Goal: Information Seeking & Learning: Learn about a topic

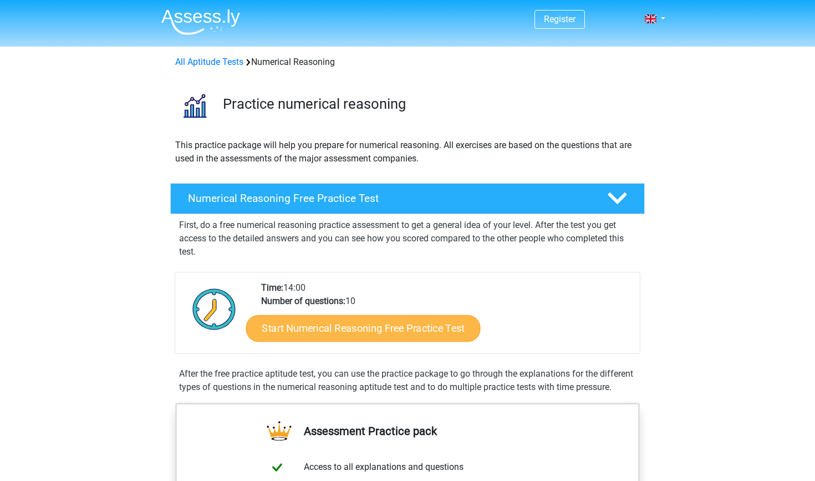
click at [393, 328] on link "Start Numerical Reasoning Free Practice Test" at bounding box center [363, 328] width 235 height 27
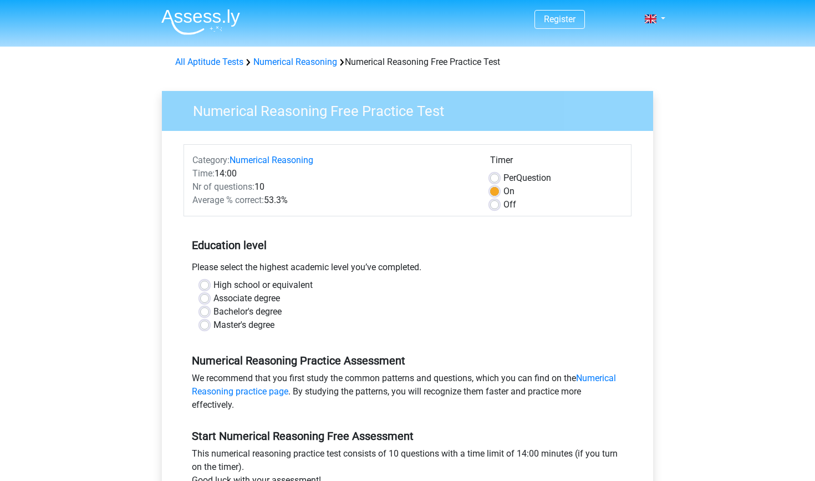
scroll to position [30, 0]
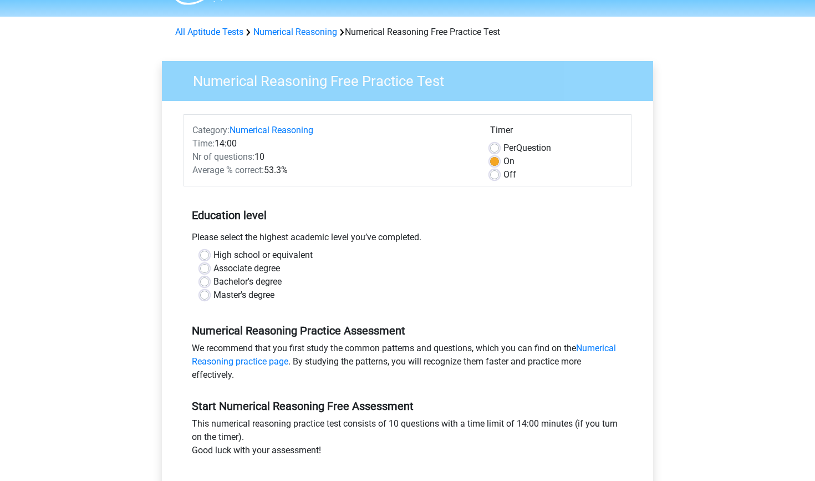
click at [270, 258] on label "High school or equivalent" at bounding box center [263, 255] width 99 height 13
click at [209, 258] on input "High school or equivalent" at bounding box center [204, 254] width 9 height 11
radio input "true"
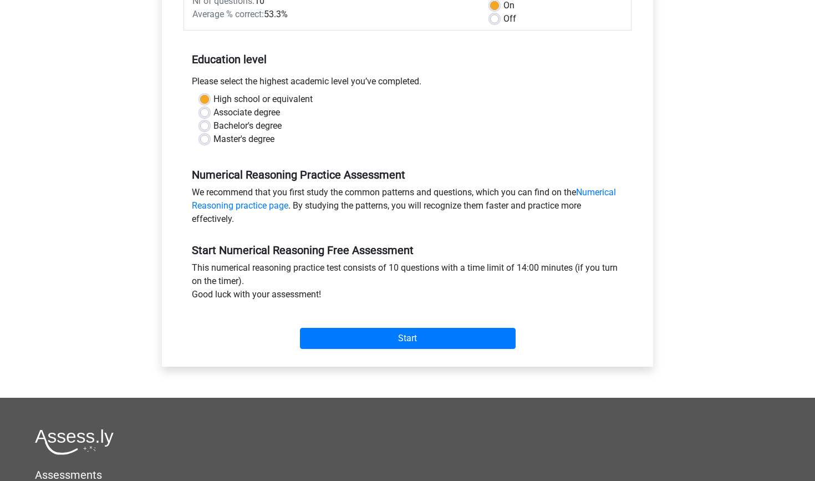
scroll to position [190, 0]
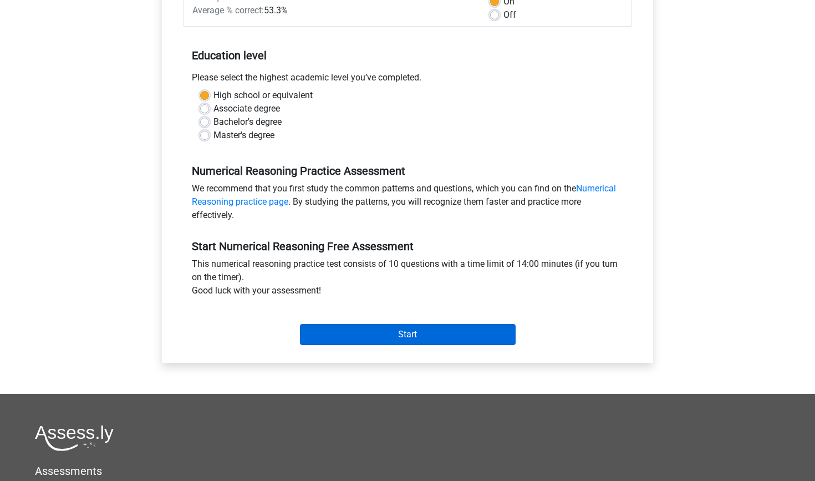
click at [356, 332] on input "Start" at bounding box center [408, 334] width 216 height 21
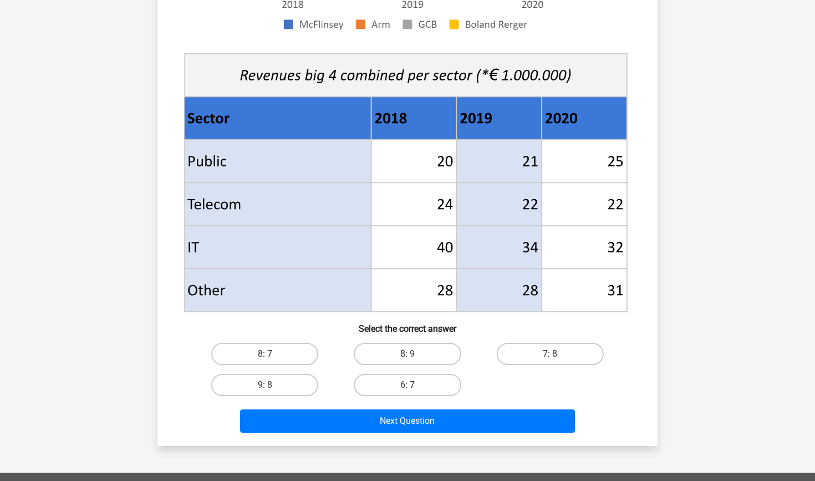
scroll to position [408, 0]
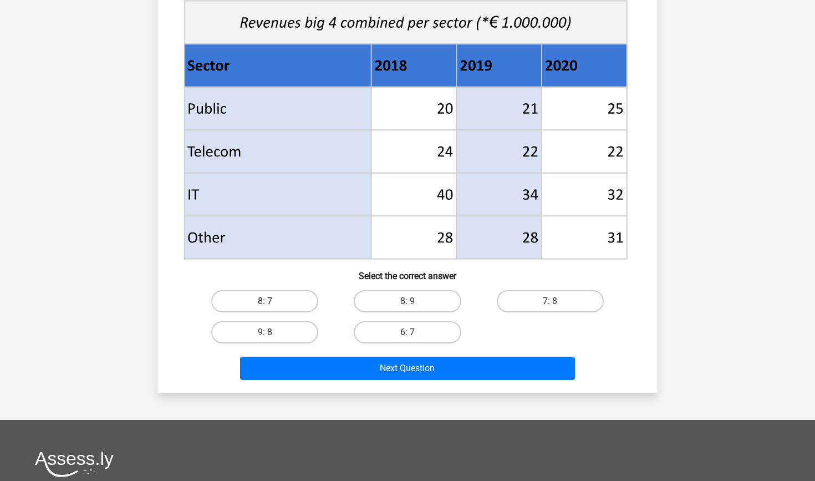
click at [288, 299] on label "8: 7" at bounding box center [264, 301] width 107 height 22
click at [272, 301] on input "8: 7" at bounding box center [268, 304] width 7 height 7
radio input "true"
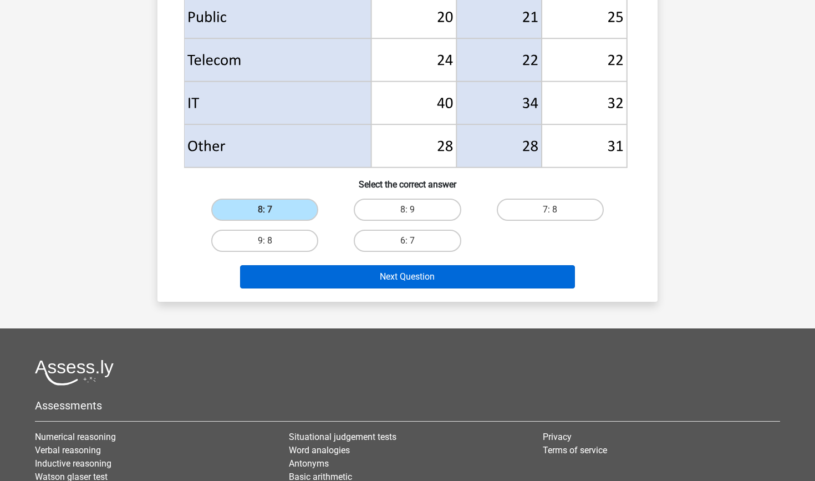
click at [332, 277] on button "Next Question" at bounding box center [408, 276] width 336 height 23
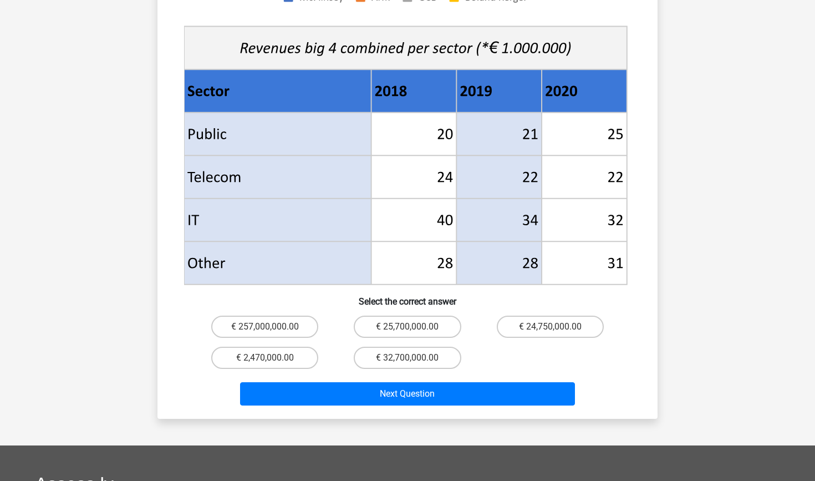
scroll to position [415, 0]
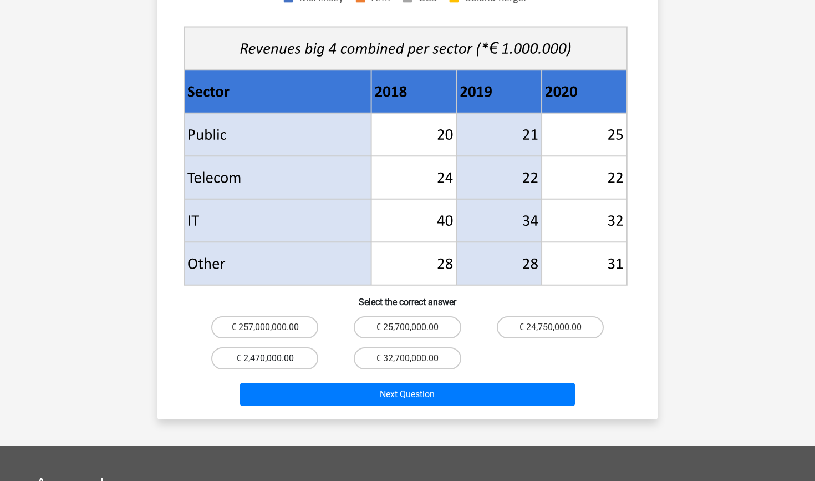
click at [291, 347] on label "€ 2,470,000.00" at bounding box center [264, 358] width 107 height 22
click at [272, 358] on input "€ 2,470,000.00" at bounding box center [268, 361] width 7 height 7
radio input "true"
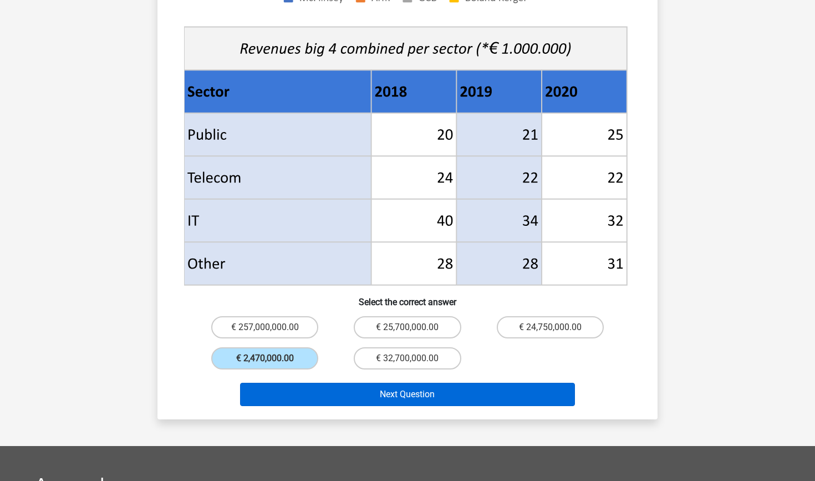
click at [324, 383] on button "Next Question" at bounding box center [408, 394] width 336 height 23
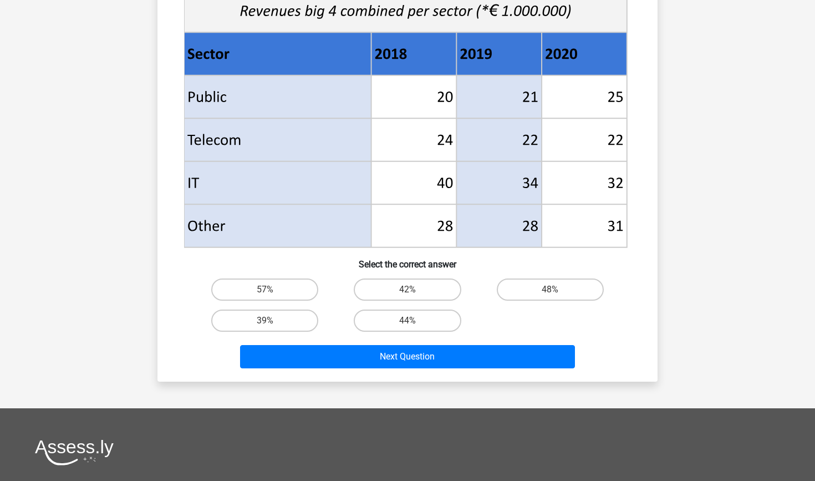
scroll to position [419, 0]
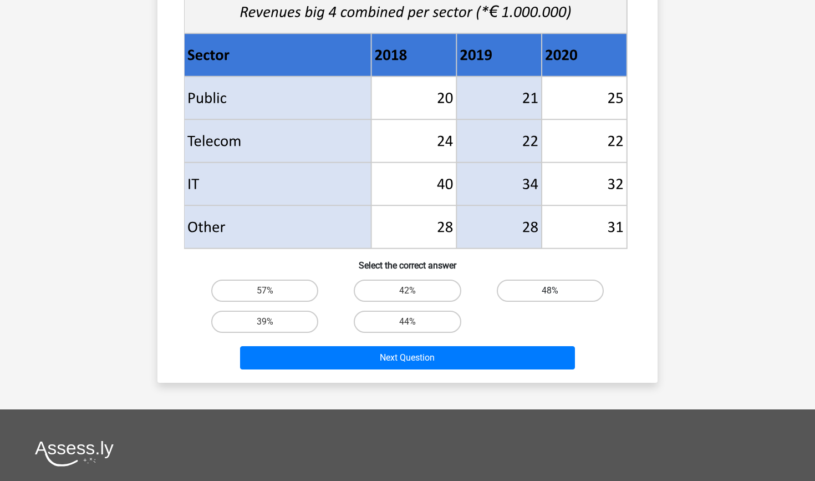
click at [576, 285] on label "48%" at bounding box center [550, 291] width 107 height 22
click at [557, 291] on input "48%" at bounding box center [553, 294] width 7 height 7
radio input "true"
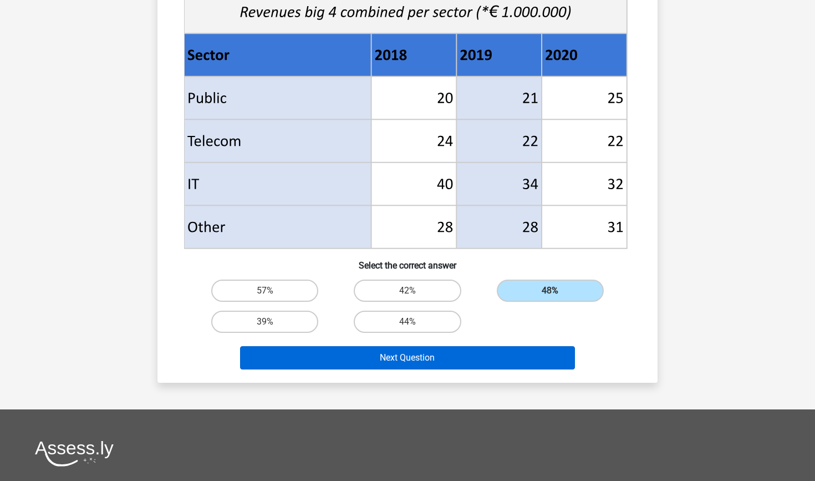
click at [508, 363] on button "Next Question" at bounding box center [408, 357] width 336 height 23
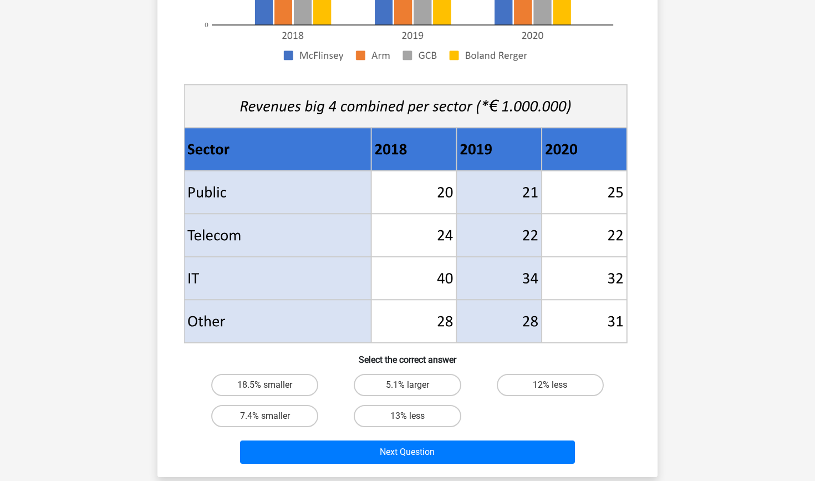
scroll to position [456, 0]
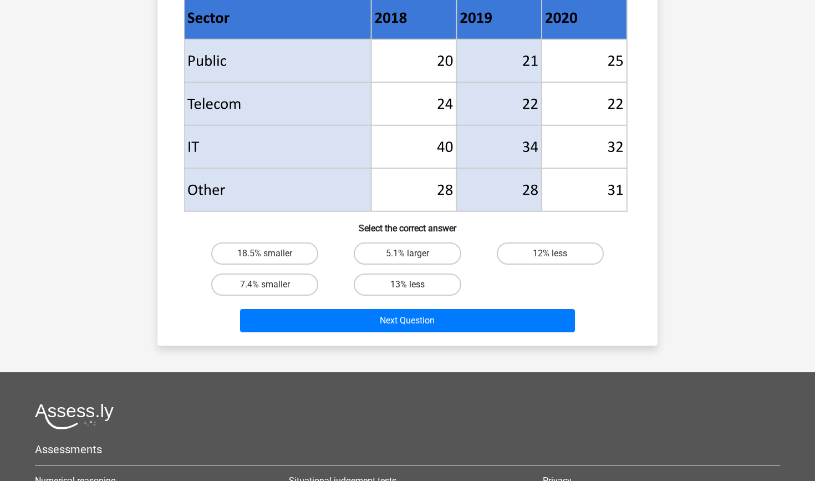
click at [445, 285] on label "13% less" at bounding box center [407, 284] width 107 height 22
click at [415, 285] on input "13% less" at bounding box center [411, 288] width 7 height 7
radio input "true"
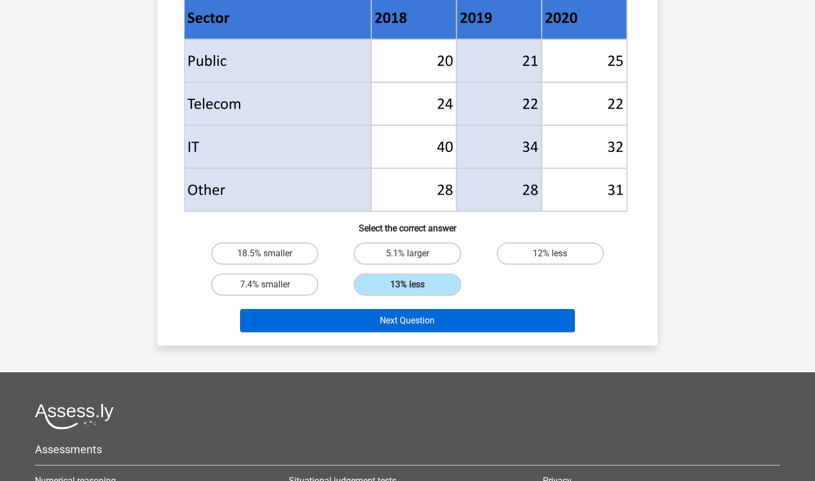
click at [458, 316] on button "Next Question" at bounding box center [408, 320] width 336 height 23
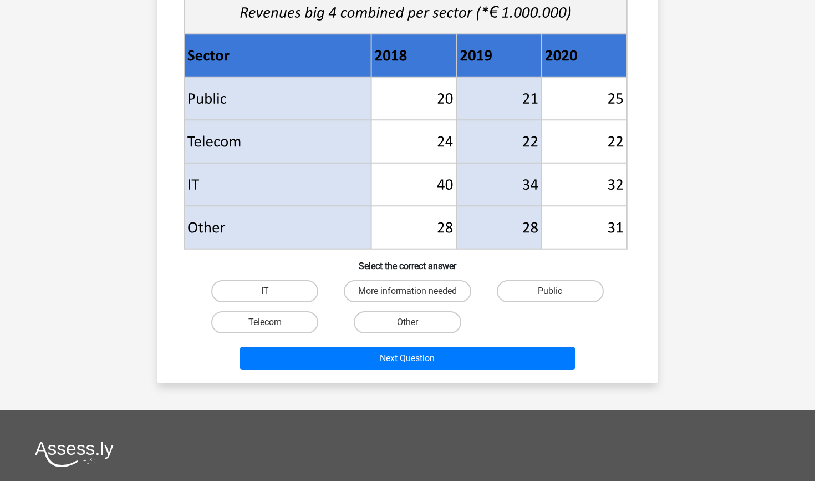
scroll to position [461, 0]
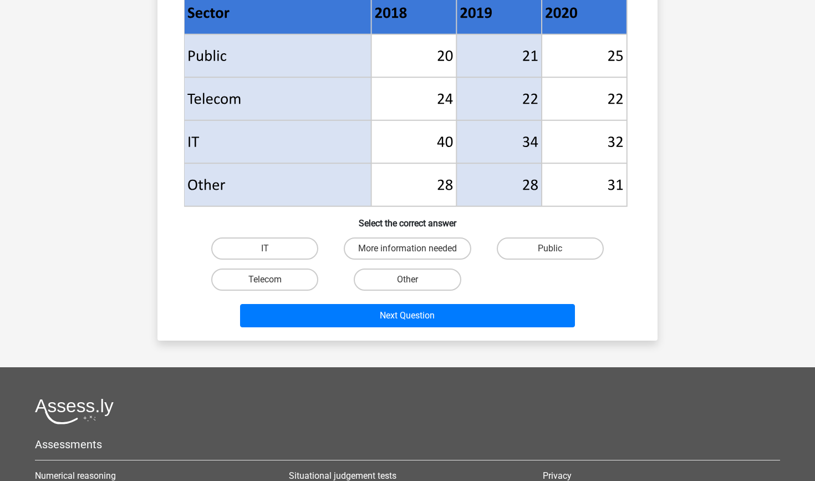
click at [414, 265] on div "Other" at bounding box center [407, 279] width 143 height 31
click at [414, 271] on label "Other" at bounding box center [407, 279] width 107 height 22
click at [414, 280] on input "Other" at bounding box center [411, 283] width 7 height 7
radio input "true"
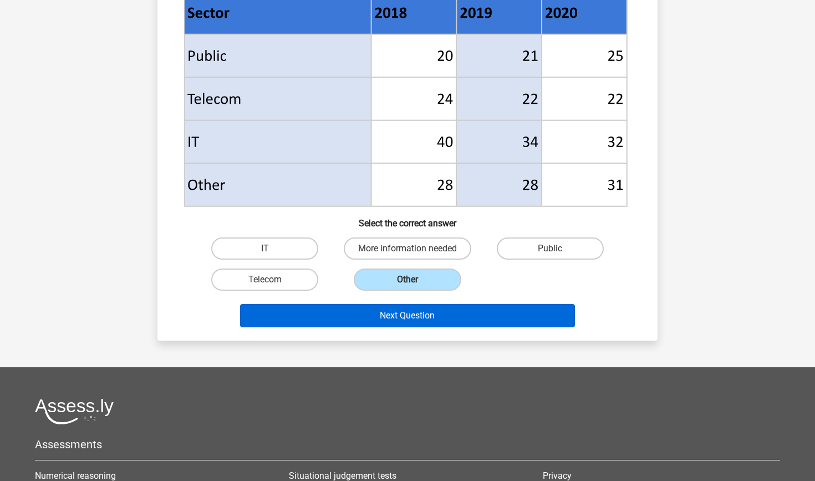
click at [426, 323] on button "Next Question" at bounding box center [408, 315] width 336 height 23
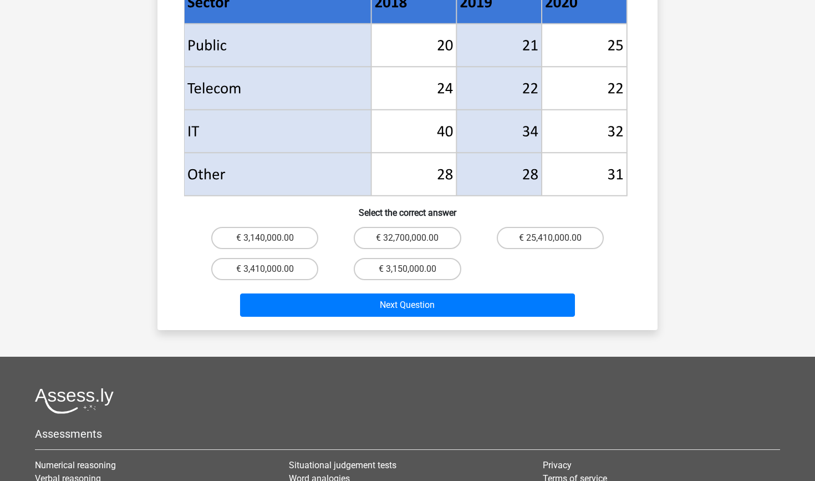
scroll to position [572, 0]
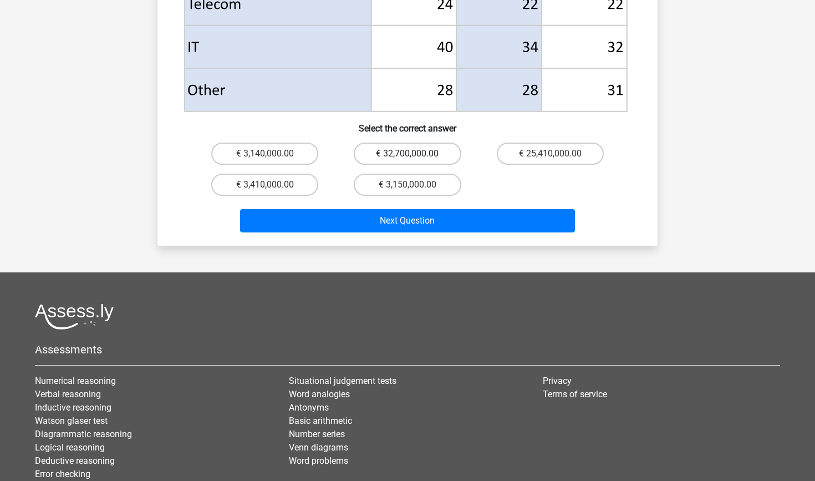
click at [387, 144] on label "€ 32,700,000.00" at bounding box center [407, 154] width 107 height 22
click at [408, 154] on input "€ 32,700,000.00" at bounding box center [411, 157] width 7 height 7
radio input "true"
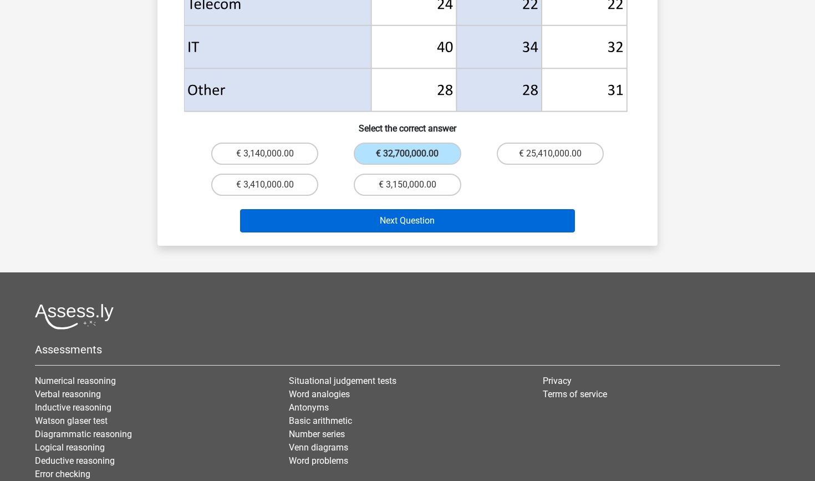
click at [445, 216] on button "Next Question" at bounding box center [408, 220] width 336 height 23
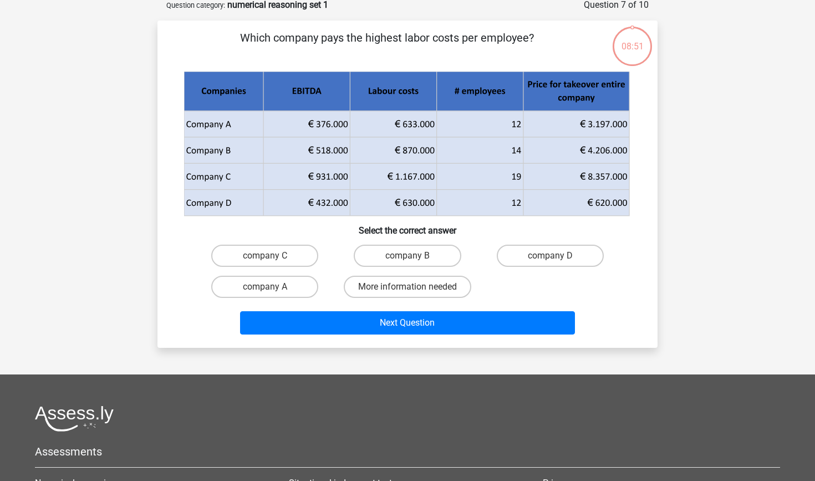
scroll to position [55, 0]
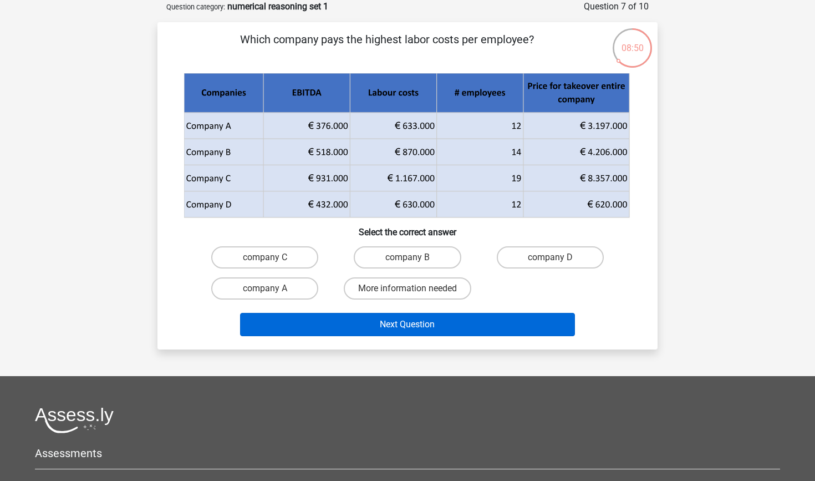
click at [453, 325] on button "Next Question" at bounding box center [408, 324] width 336 height 23
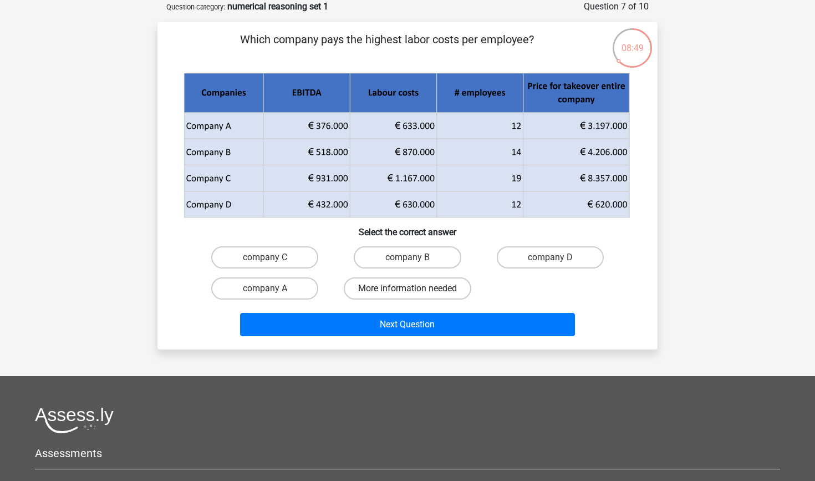
click at [438, 287] on label "More information needed" at bounding box center [408, 288] width 128 height 22
click at [415, 288] on input "More information needed" at bounding box center [411, 291] width 7 height 7
radio input "true"
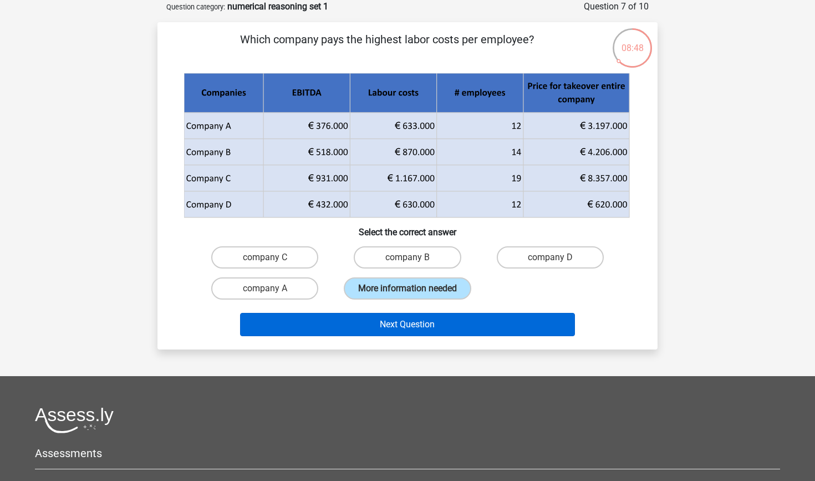
click at [443, 336] on button "Next Question" at bounding box center [408, 324] width 336 height 23
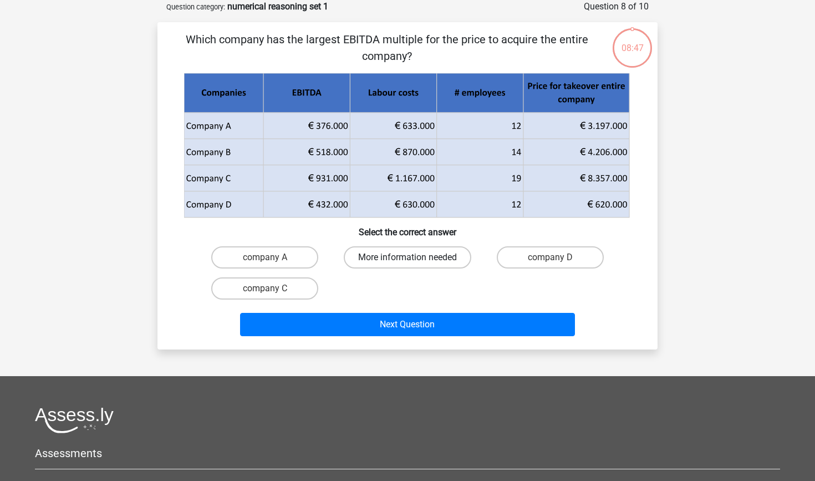
click at [429, 265] on label "More information needed" at bounding box center [408, 257] width 128 height 22
click at [415, 265] on input "More information needed" at bounding box center [411, 260] width 7 height 7
radio input "true"
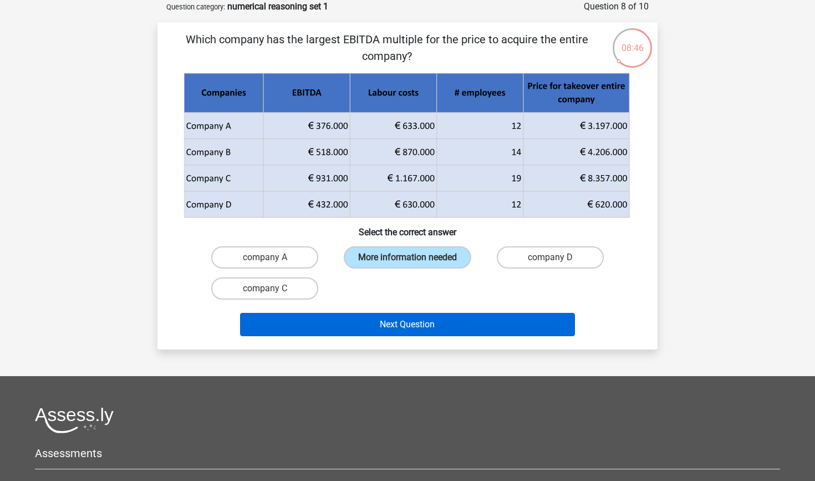
click at [429, 336] on button "Next Question" at bounding box center [408, 324] width 336 height 23
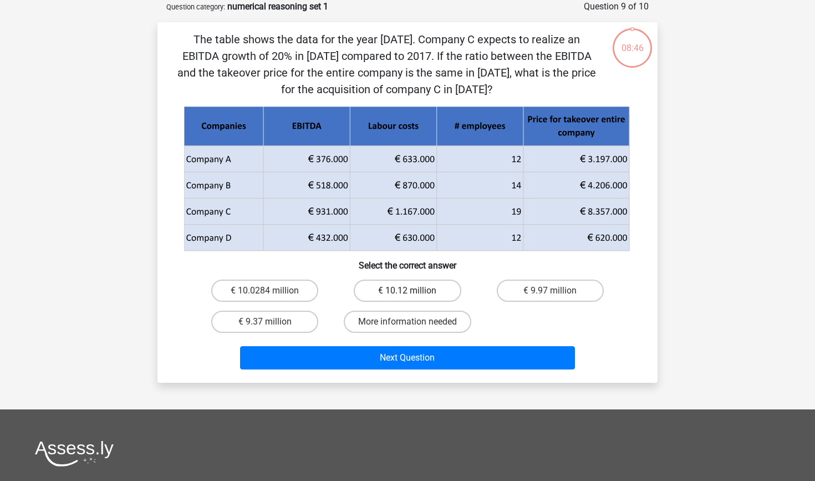
click at [419, 294] on label "€ 10.12 million" at bounding box center [407, 291] width 107 height 22
click at [415, 294] on input "€ 10.12 million" at bounding box center [411, 294] width 7 height 7
radio input "true"
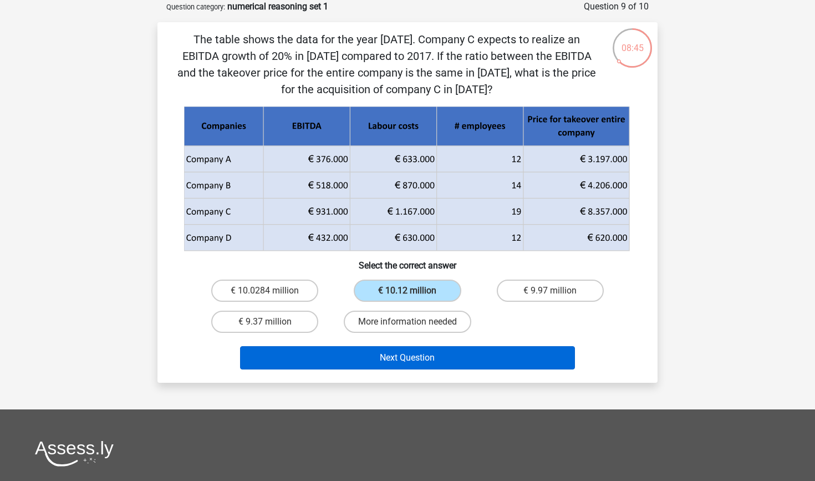
click at [424, 352] on button "Next Question" at bounding box center [408, 357] width 336 height 23
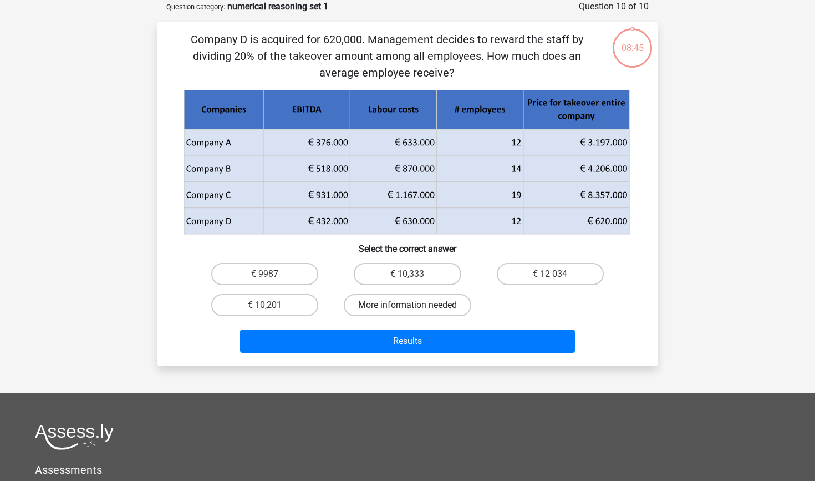
click at [423, 301] on label "More information needed" at bounding box center [408, 305] width 128 height 22
click at [415, 305] on input "More information needed" at bounding box center [411, 308] width 7 height 7
radio input "true"
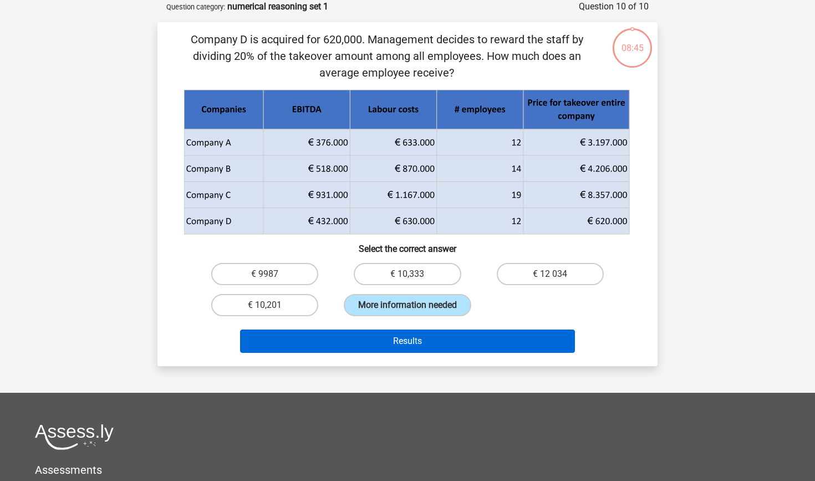
click at [424, 343] on button "Results" at bounding box center [408, 340] width 336 height 23
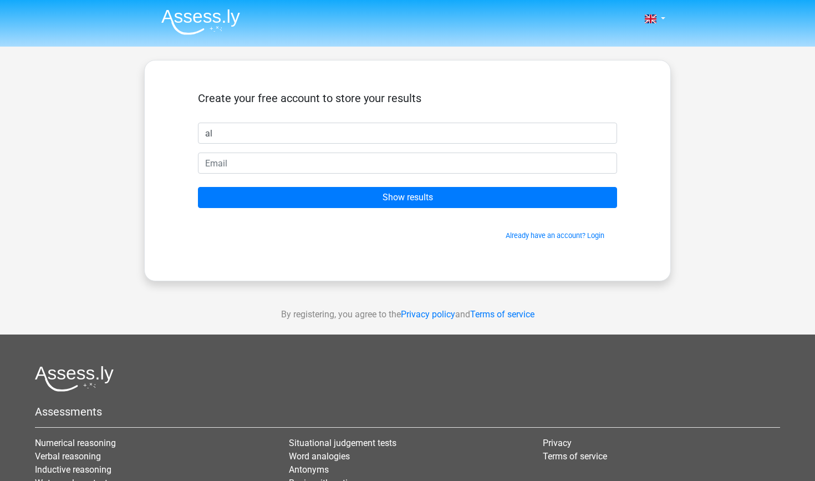
type input "a"
type input "mciajhel"
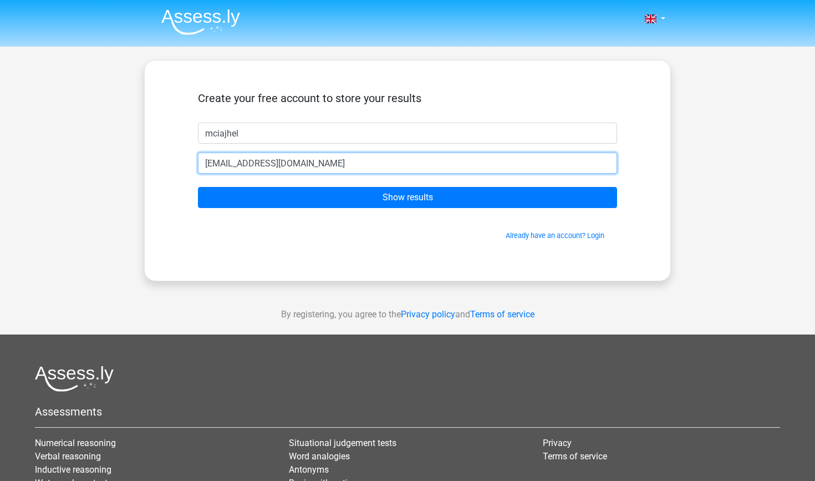
type input "[EMAIL_ADDRESS][DOMAIN_NAME]"
click at [408, 197] on input "Show results" at bounding box center [407, 197] width 419 height 21
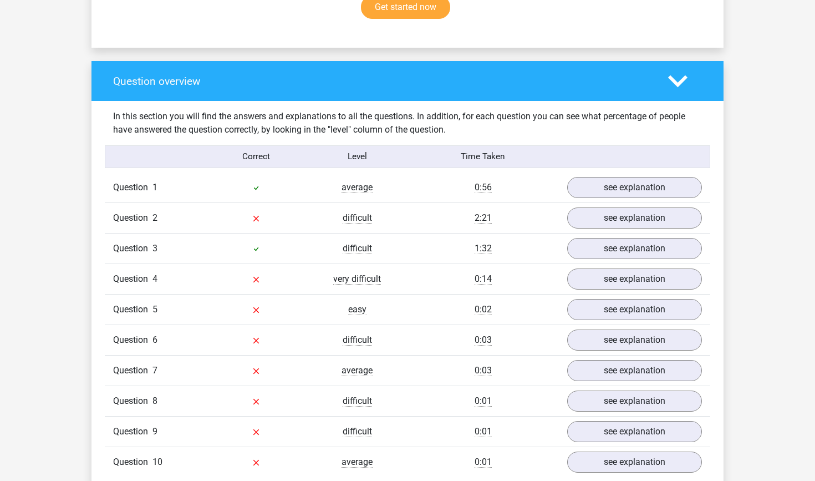
scroll to position [783, 0]
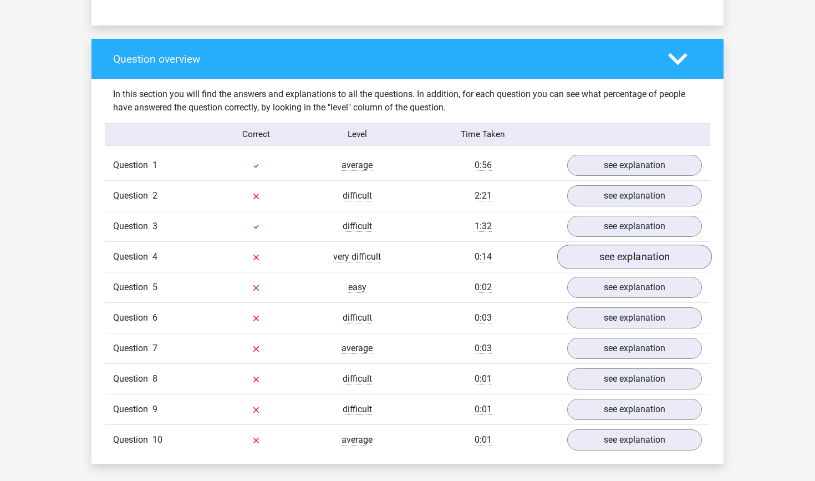
click at [600, 259] on link "see explanation" at bounding box center [634, 257] width 155 height 24
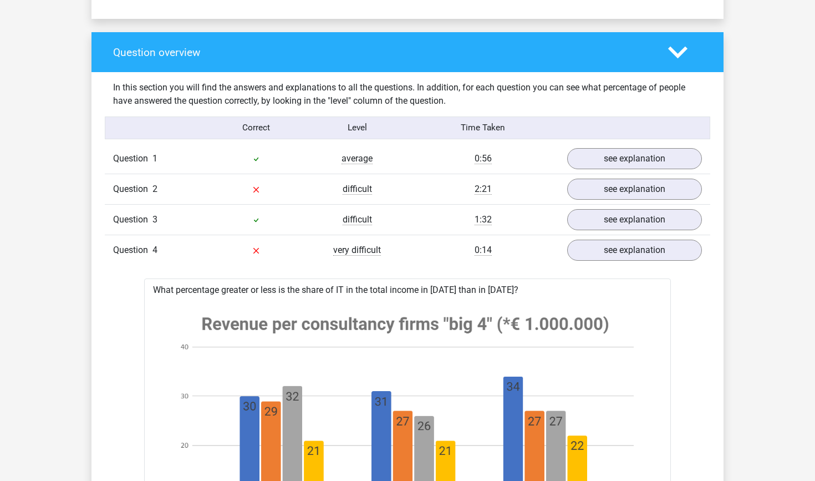
scroll to position [790, 0]
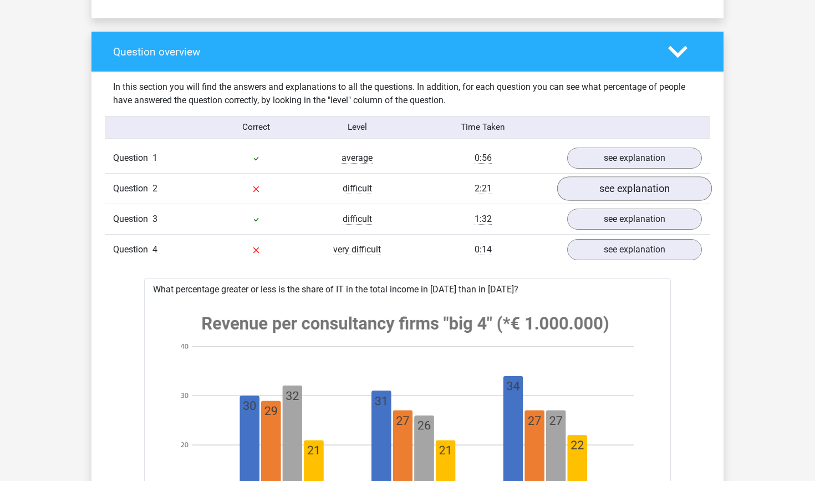
click at [624, 194] on link "see explanation" at bounding box center [634, 188] width 155 height 24
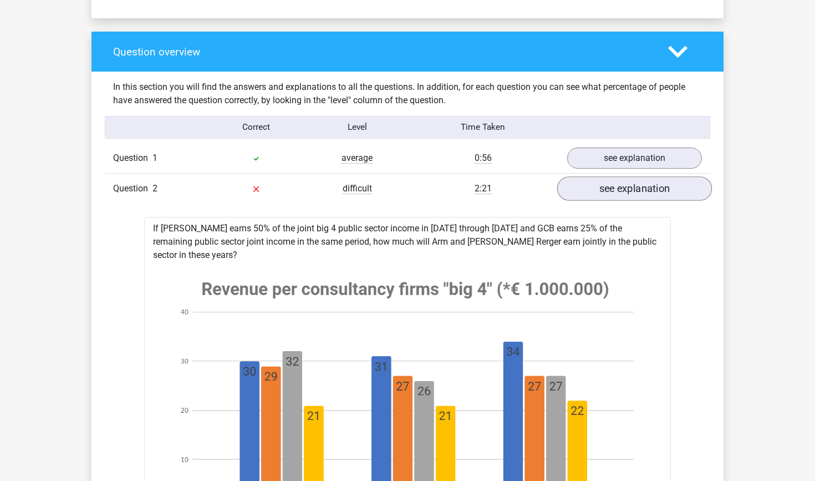
click at [624, 194] on link "see explanation" at bounding box center [634, 188] width 155 height 24
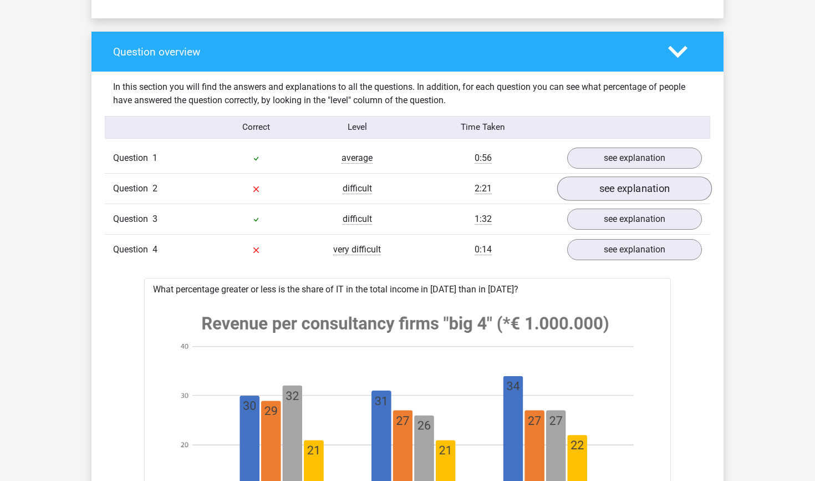
click at [624, 194] on link "see explanation" at bounding box center [634, 188] width 155 height 24
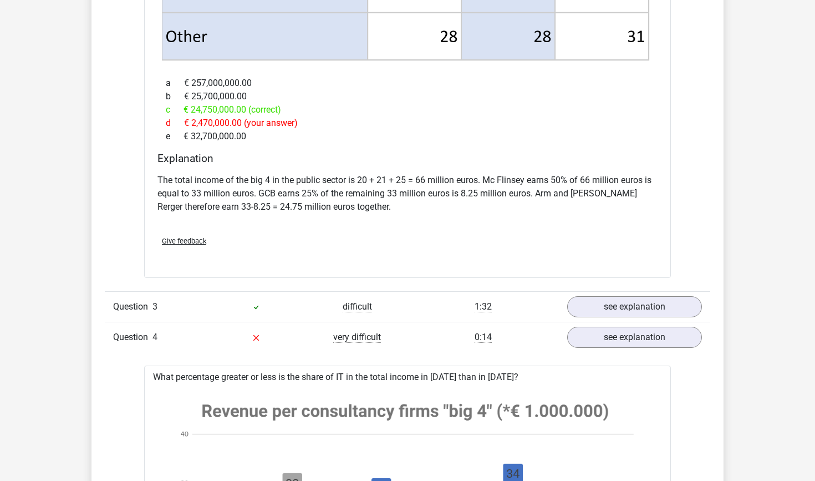
scroll to position [1587, 0]
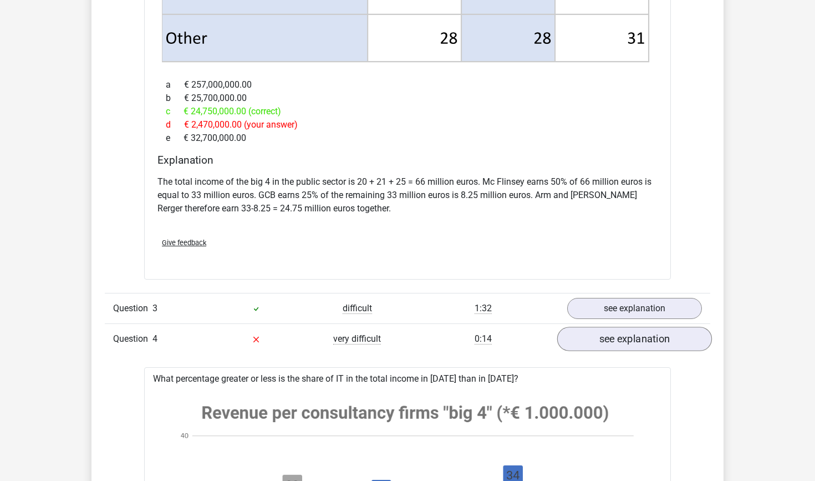
click at [635, 327] on link "see explanation" at bounding box center [634, 339] width 155 height 24
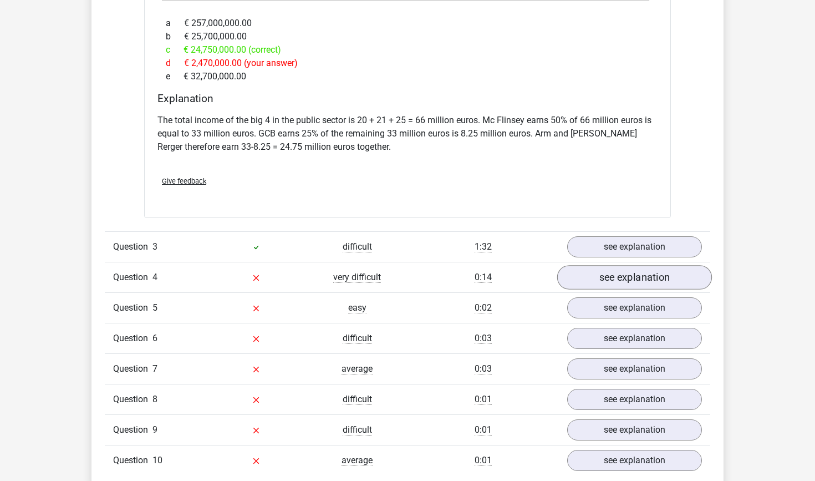
scroll to position [1655, 0]
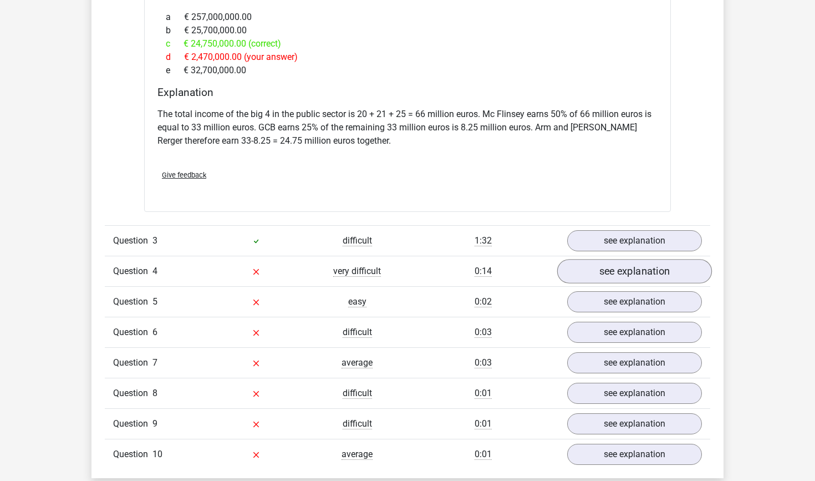
click at [631, 265] on link "see explanation" at bounding box center [634, 271] width 155 height 24
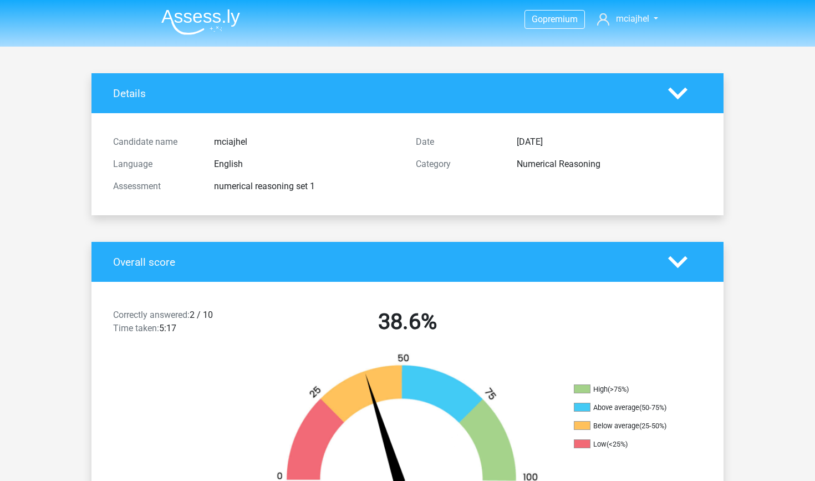
scroll to position [0, 0]
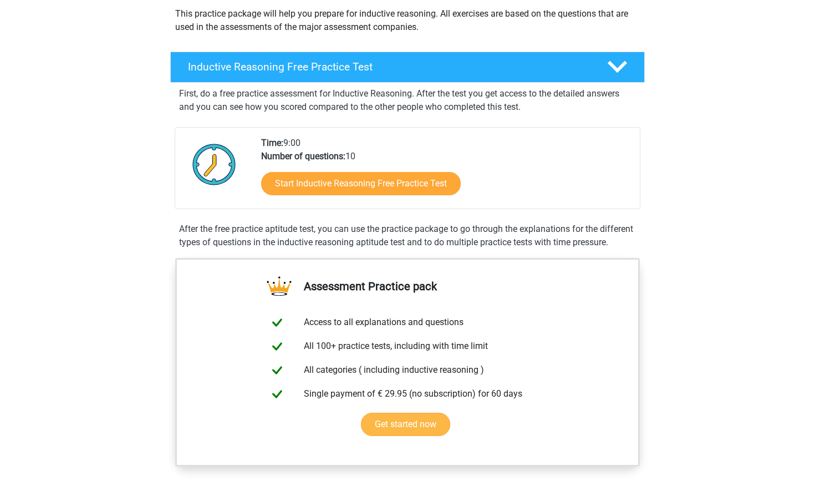
scroll to position [87, 0]
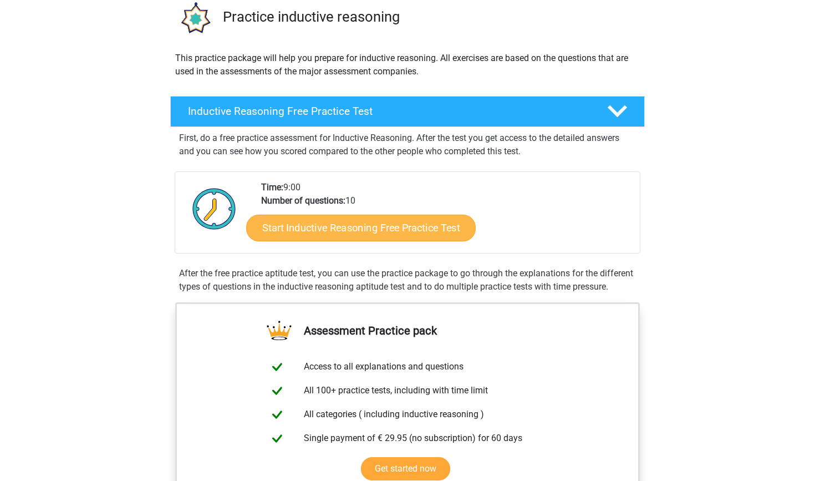
click at [366, 229] on link "Start Inductive Reasoning Free Practice Test" at bounding box center [361, 227] width 230 height 27
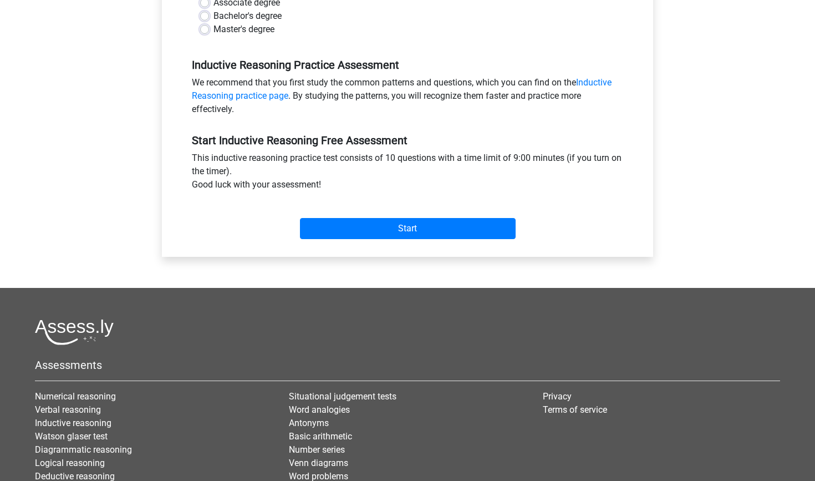
scroll to position [328, 0]
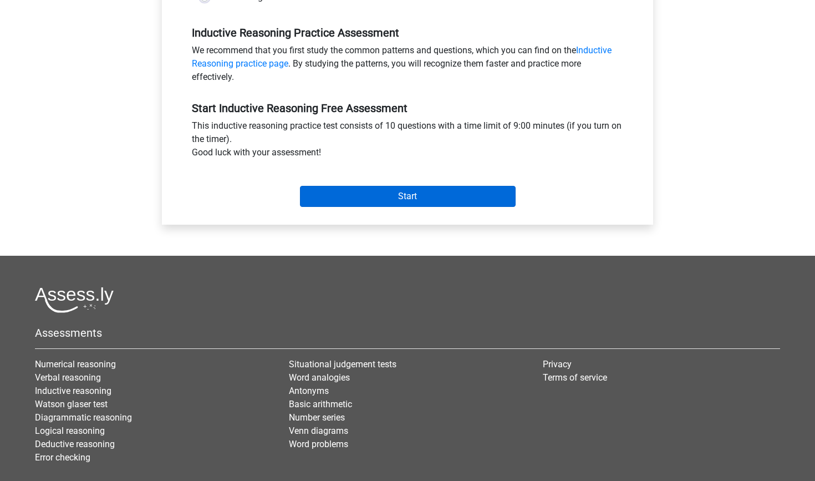
click at [380, 203] on input "Start" at bounding box center [408, 196] width 216 height 21
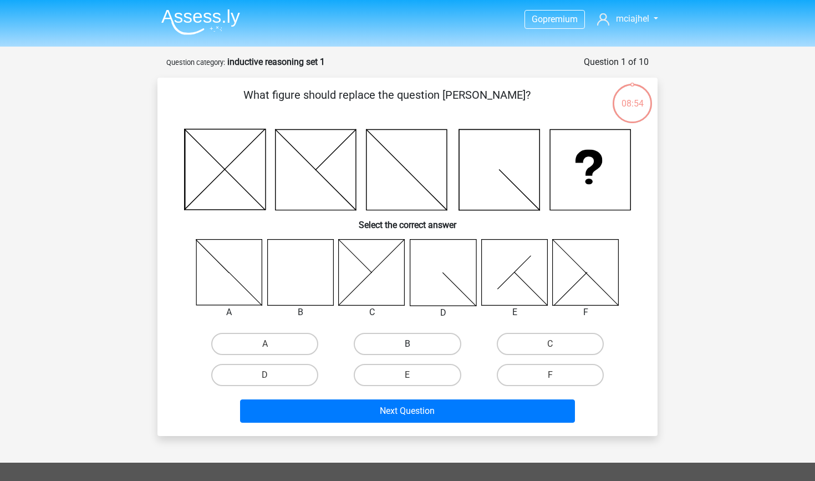
click at [433, 342] on label "B" at bounding box center [407, 344] width 107 height 22
click at [415, 344] on input "B" at bounding box center [411, 347] width 7 height 7
radio input "true"
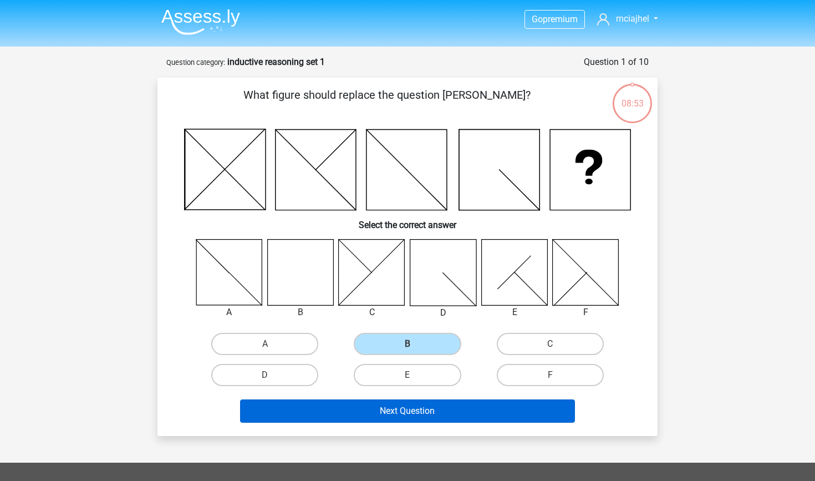
click at [444, 415] on button "Next Question" at bounding box center [408, 410] width 336 height 23
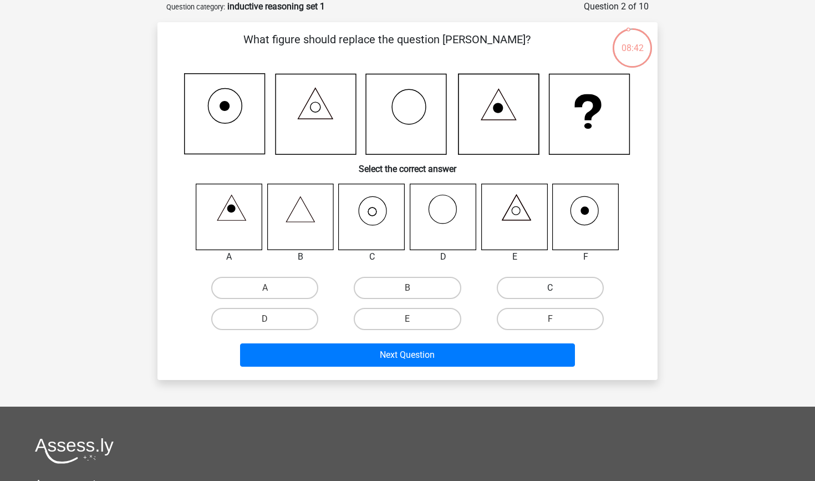
click at [515, 293] on label "C" at bounding box center [550, 288] width 107 height 22
click at [550, 293] on input "C" at bounding box center [553, 291] width 7 height 7
radio input "true"
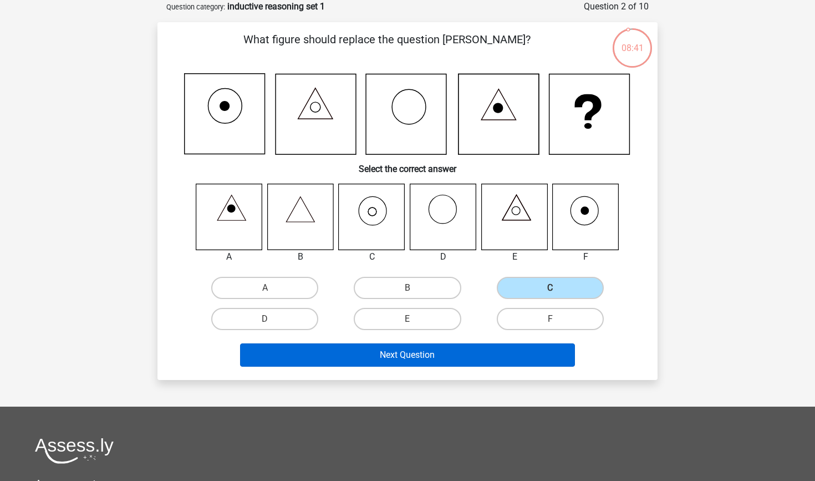
click at [506, 346] on button "Next Question" at bounding box center [408, 354] width 336 height 23
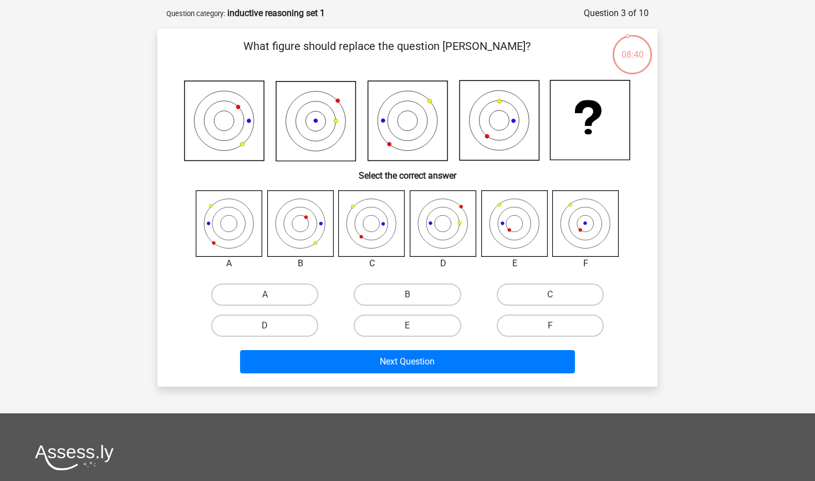
scroll to position [48, 0]
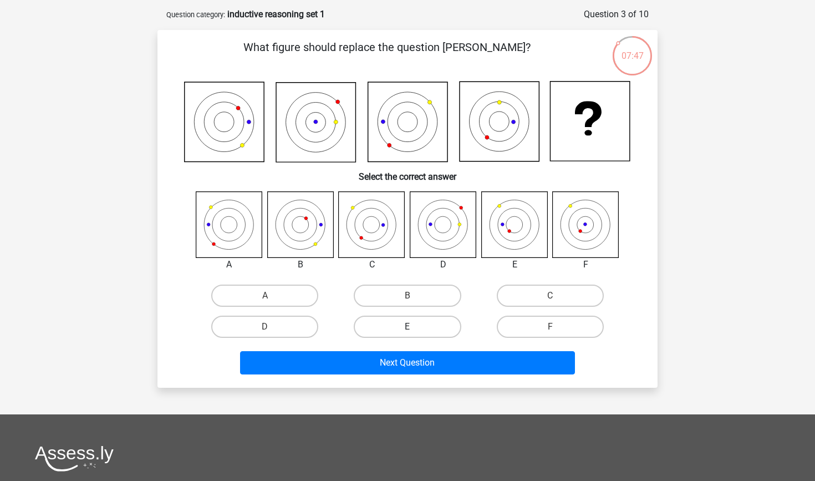
click at [423, 319] on label "E" at bounding box center [407, 327] width 107 height 22
click at [415, 327] on input "E" at bounding box center [411, 330] width 7 height 7
radio input "true"
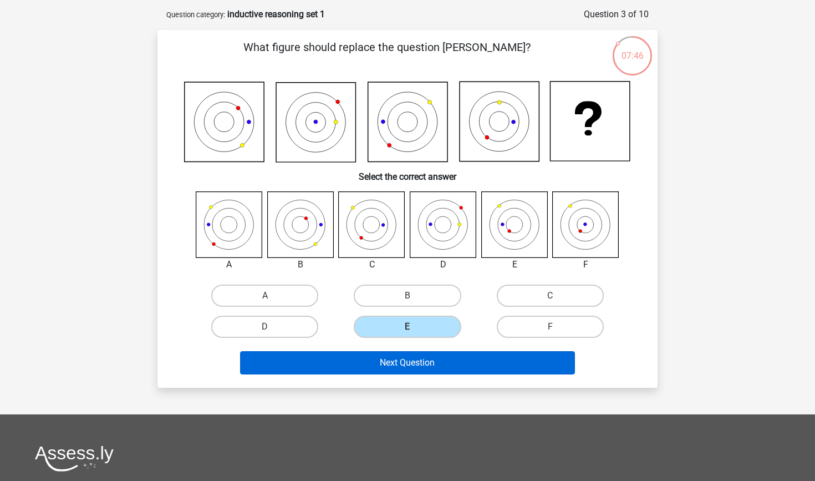
click at [431, 356] on button "Next Question" at bounding box center [408, 362] width 336 height 23
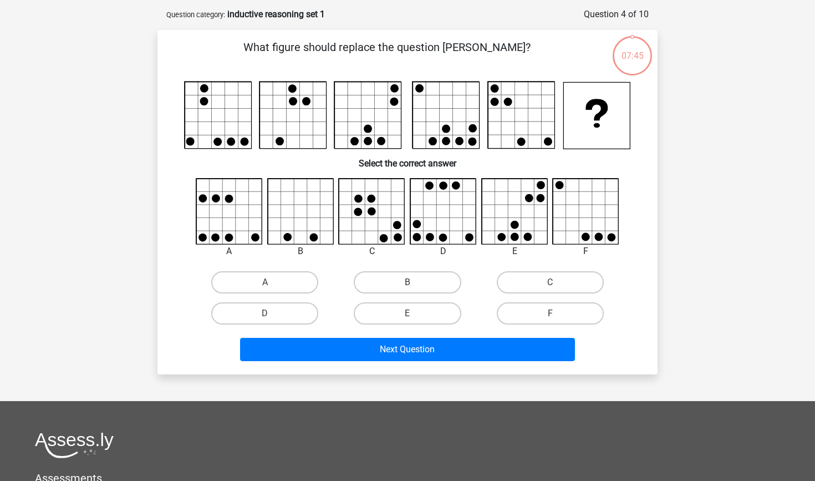
scroll to position [55, 0]
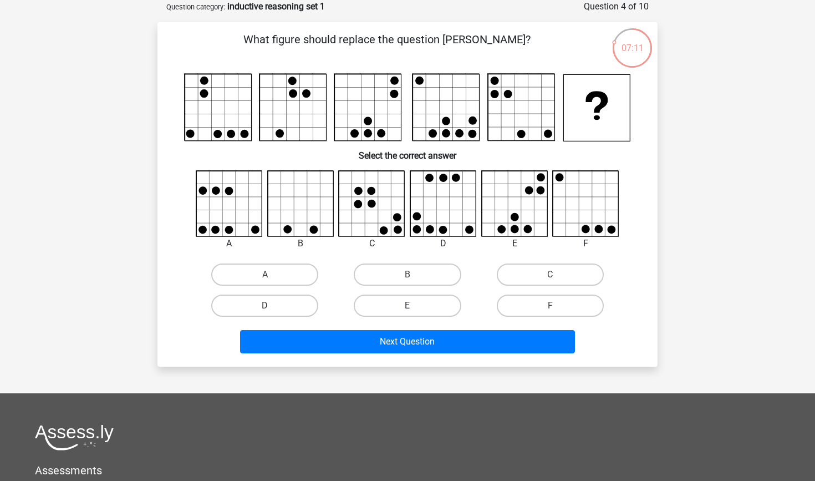
click at [414, 302] on label "E" at bounding box center [407, 306] width 107 height 22
click at [414, 306] on input "E" at bounding box center [411, 309] width 7 height 7
radio input "true"
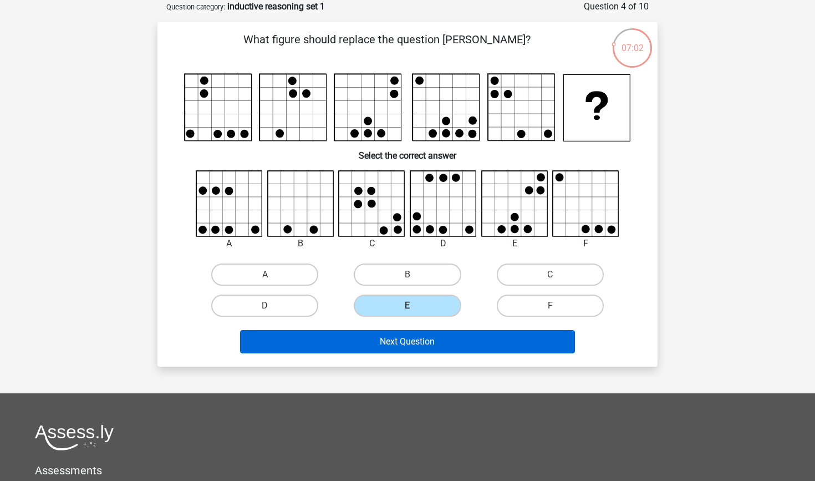
click at [420, 342] on button "Next Question" at bounding box center [408, 341] width 336 height 23
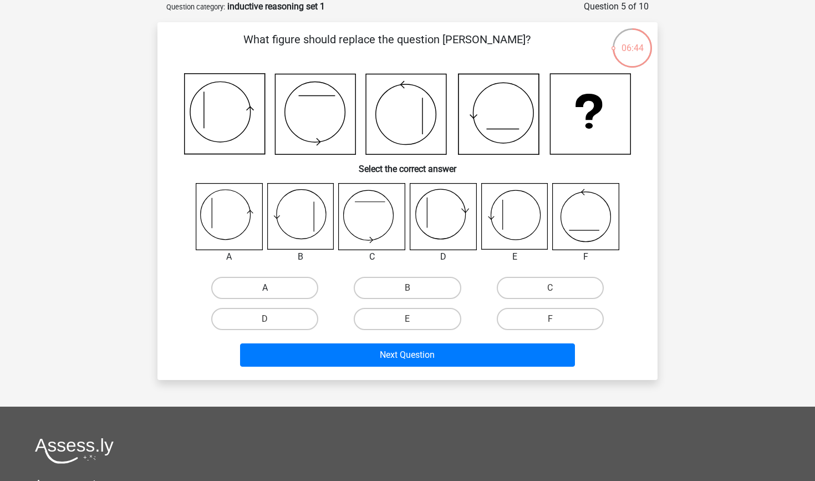
click at [288, 282] on label "A" at bounding box center [264, 288] width 107 height 22
click at [272, 288] on input "A" at bounding box center [268, 291] width 7 height 7
radio input "true"
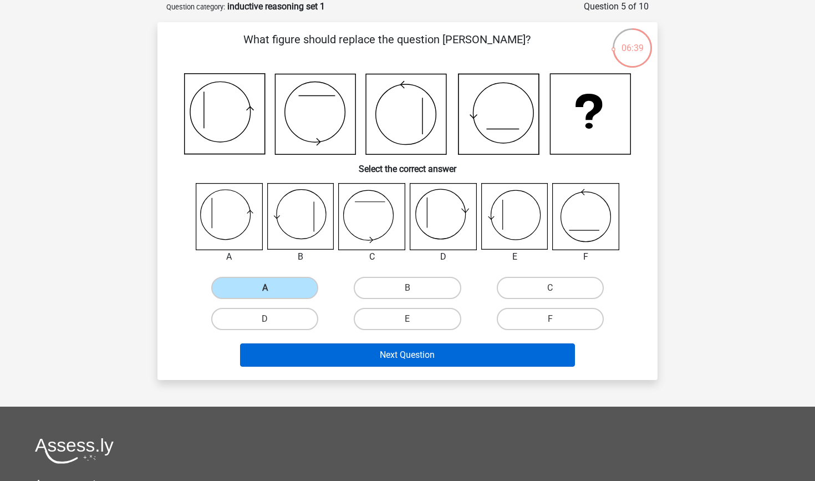
click at [394, 348] on button "Next Question" at bounding box center [408, 354] width 336 height 23
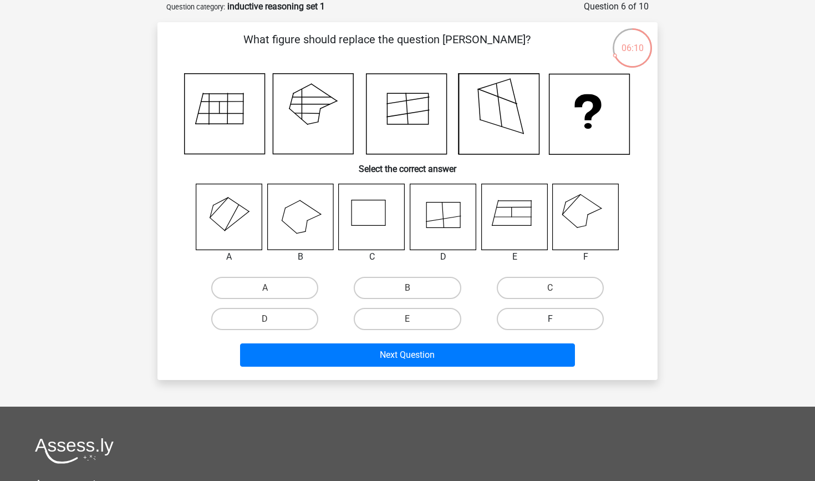
click at [533, 319] on label "F" at bounding box center [550, 319] width 107 height 22
click at [550, 319] on input "F" at bounding box center [553, 322] width 7 height 7
radio input "true"
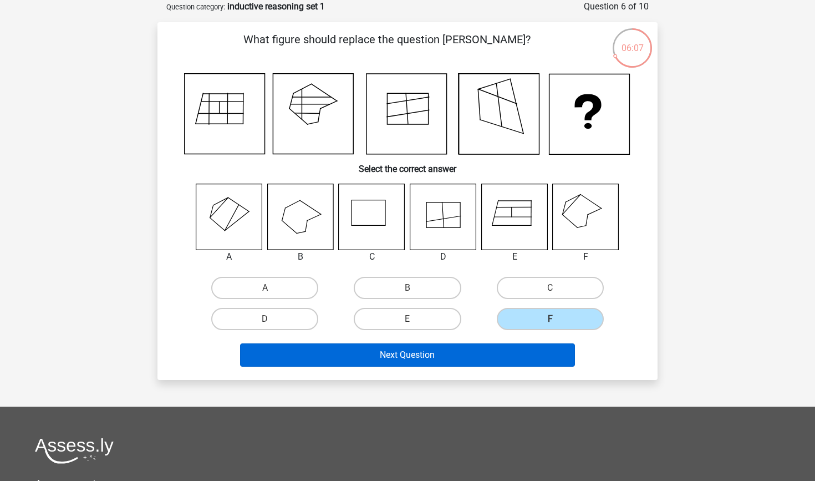
click at [530, 358] on button "Next Question" at bounding box center [408, 354] width 336 height 23
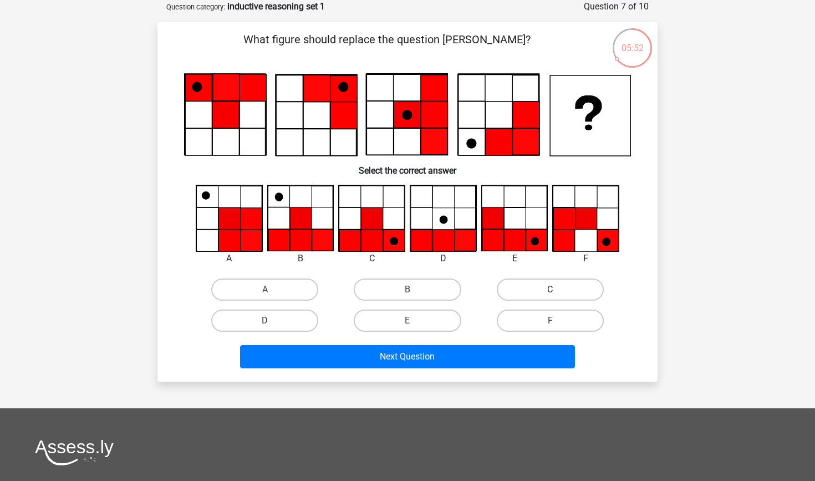
click at [521, 292] on label "C" at bounding box center [550, 289] width 107 height 22
click at [550, 292] on input "C" at bounding box center [553, 293] width 7 height 7
radio input "true"
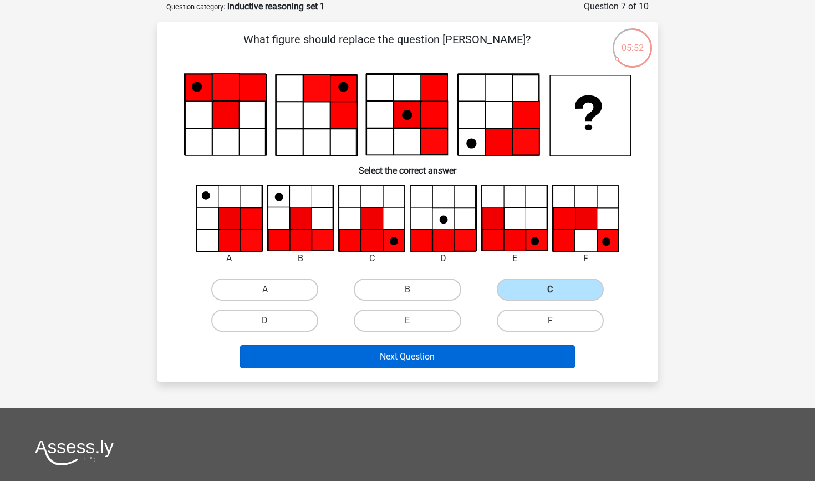
click at [500, 362] on button "Next Question" at bounding box center [408, 356] width 336 height 23
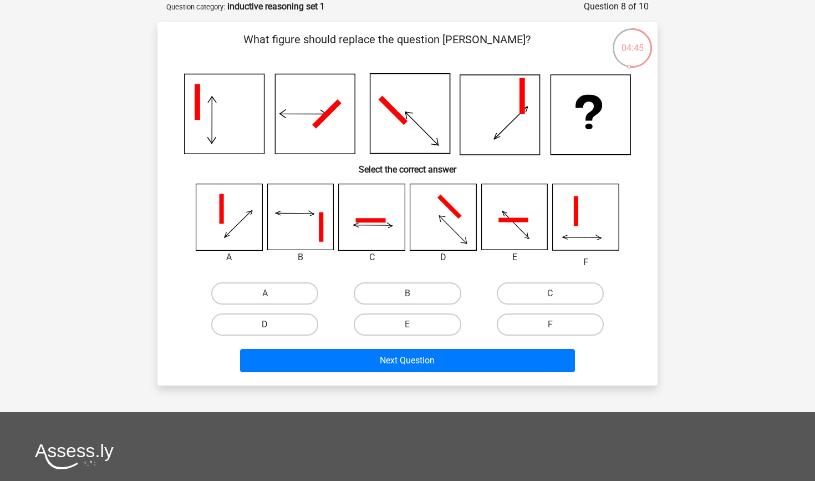
click at [301, 320] on label "D" at bounding box center [264, 324] width 107 height 22
click at [272, 325] on input "D" at bounding box center [268, 328] width 7 height 7
radio input "true"
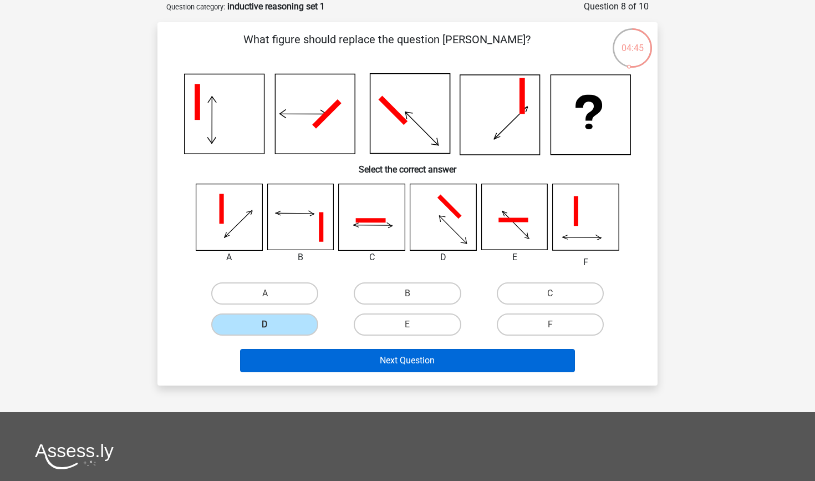
click at [342, 360] on button "Next Question" at bounding box center [408, 360] width 336 height 23
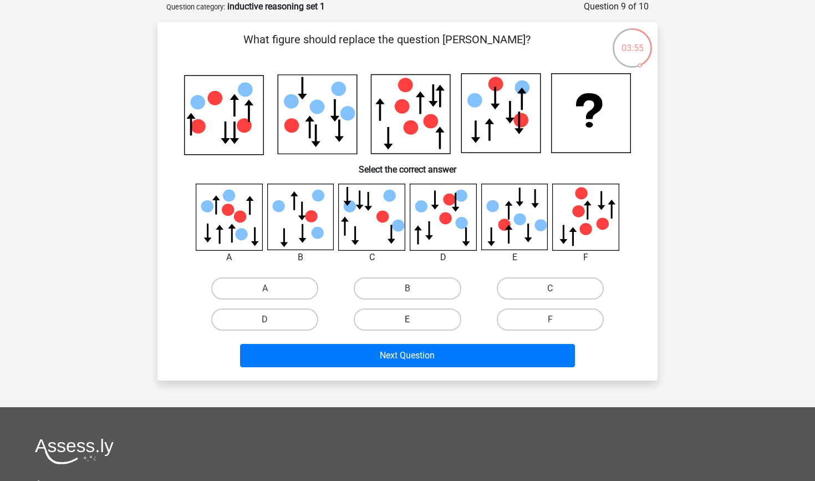
click at [391, 321] on label "E" at bounding box center [407, 319] width 107 height 22
click at [408, 321] on input "E" at bounding box center [411, 323] width 7 height 7
radio input "true"
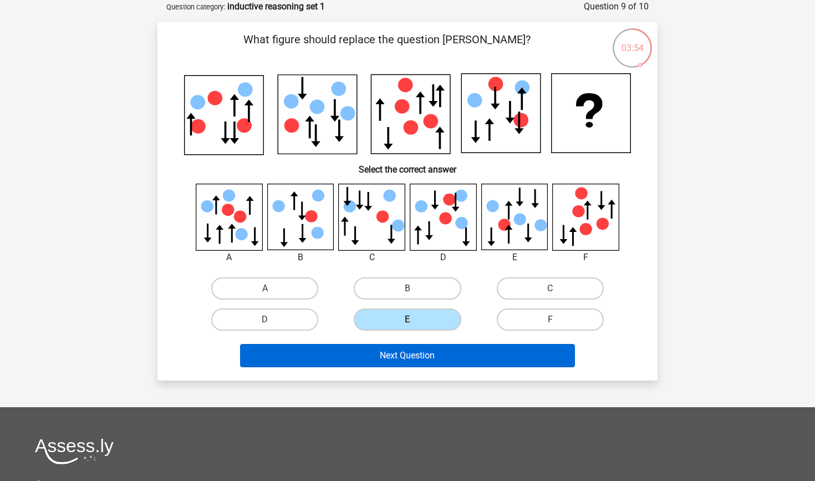
click at [393, 352] on button "Next Question" at bounding box center [408, 355] width 336 height 23
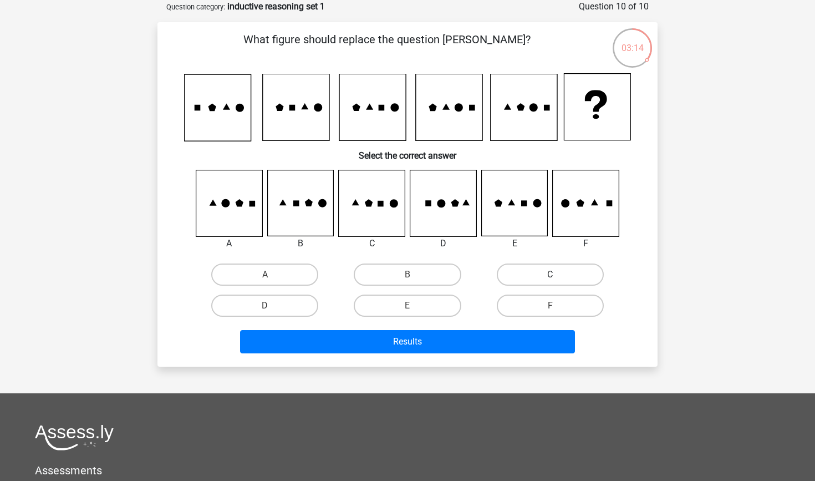
click at [530, 267] on label "C" at bounding box center [550, 274] width 107 height 22
click at [550, 275] on input "C" at bounding box center [553, 278] width 7 height 7
radio input "true"
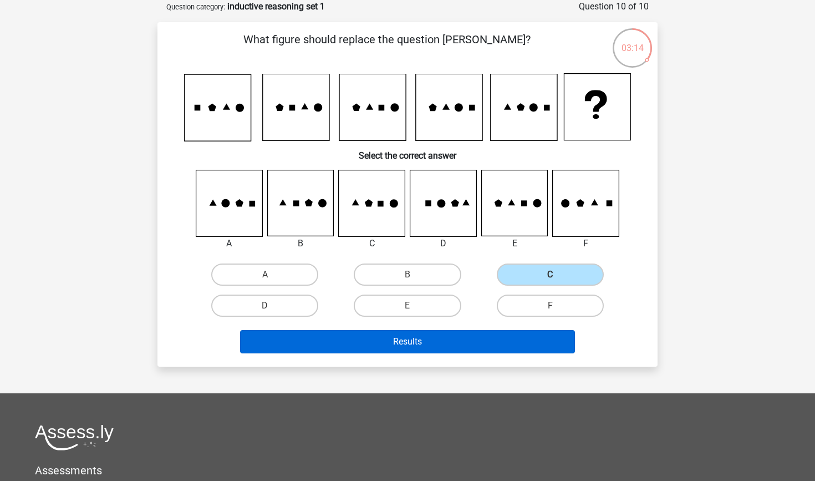
click at [508, 333] on button "Results" at bounding box center [408, 341] width 336 height 23
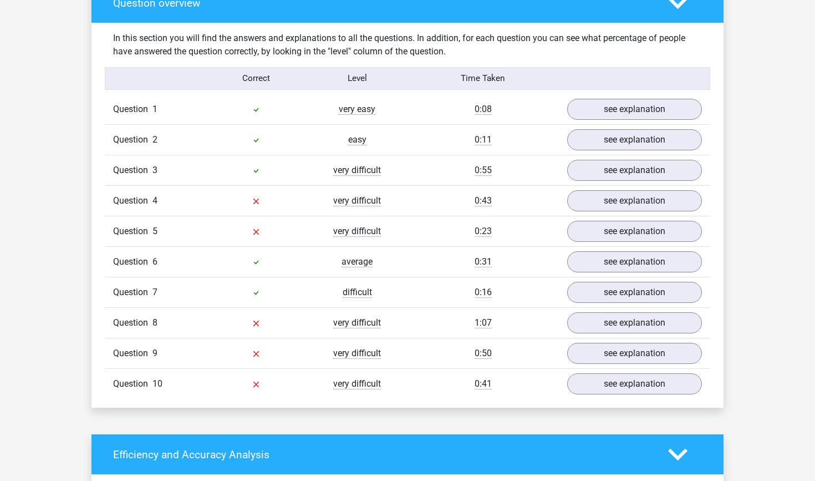
scroll to position [840, 0]
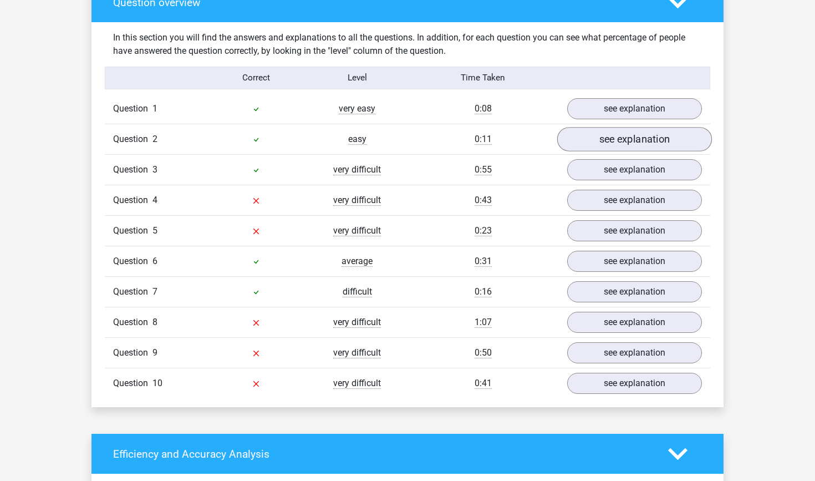
click at [627, 147] on link "see explanation" at bounding box center [634, 139] width 155 height 24
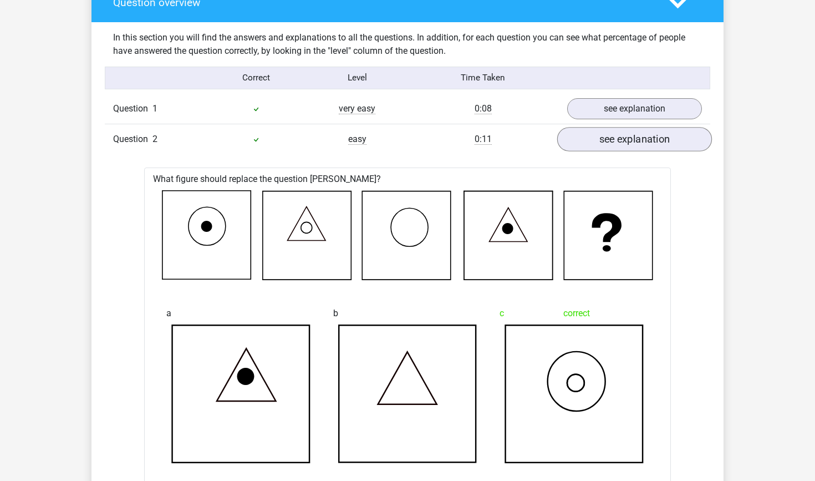
click at [627, 147] on link "see explanation" at bounding box center [634, 139] width 155 height 24
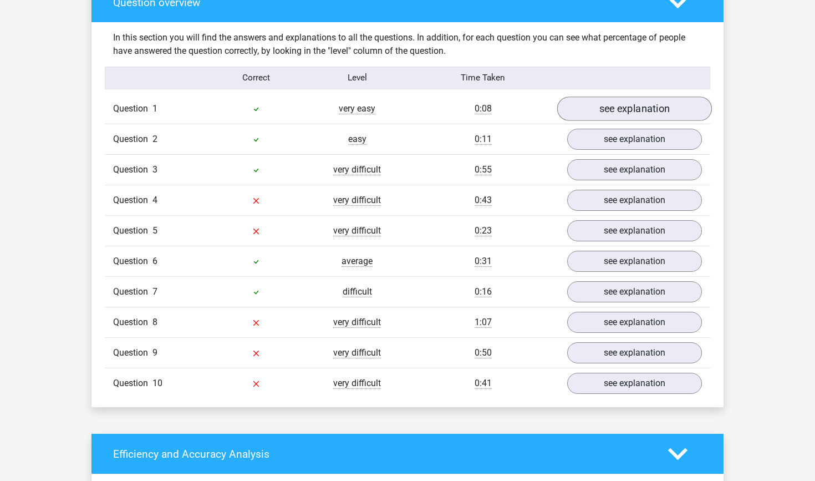
click at [621, 116] on link "see explanation" at bounding box center [634, 109] width 155 height 24
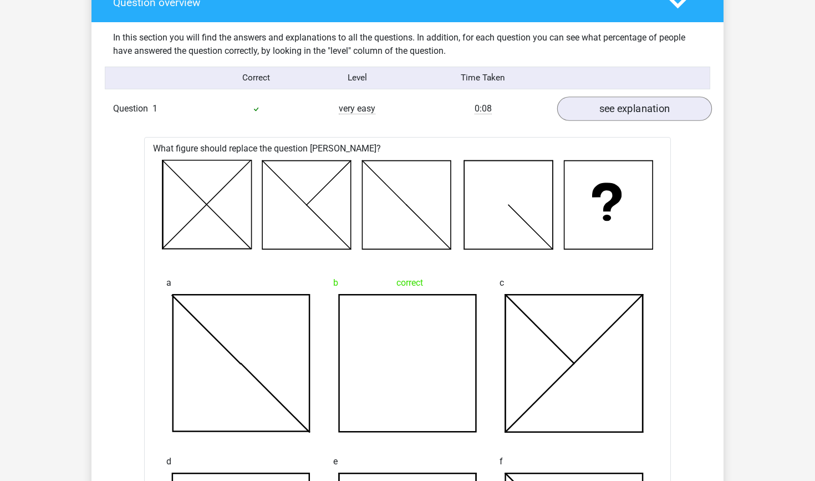
click at [621, 116] on link "see explanation" at bounding box center [634, 109] width 155 height 24
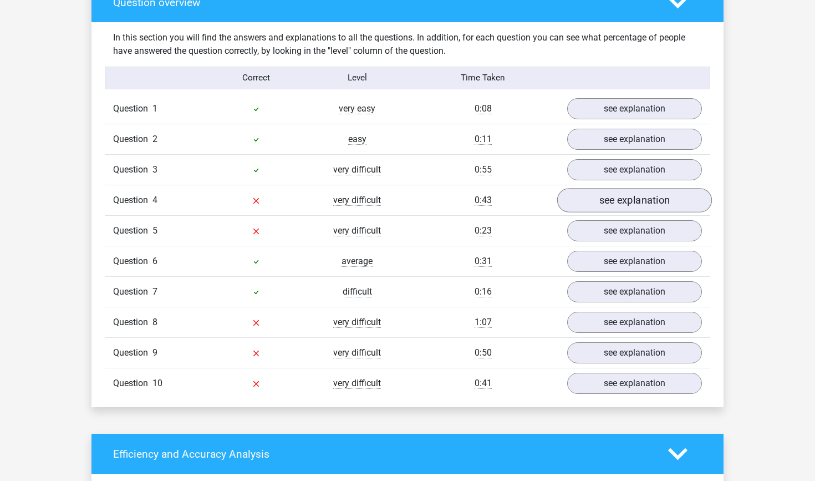
click at [603, 205] on link "see explanation" at bounding box center [634, 200] width 155 height 24
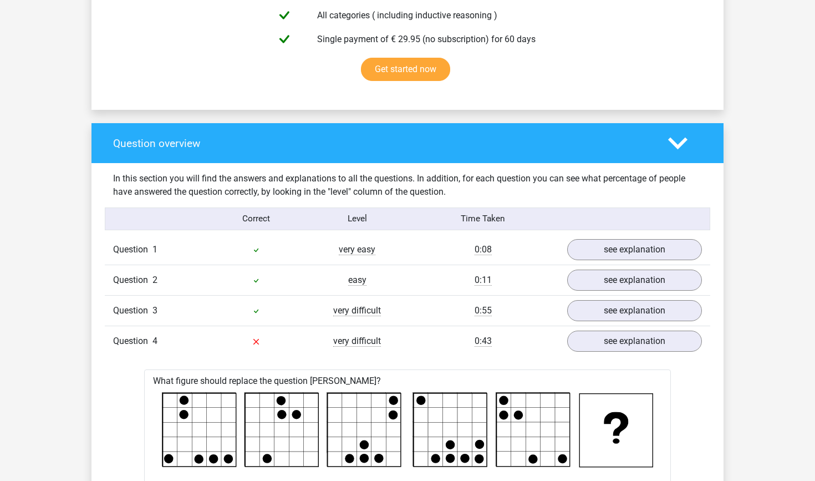
scroll to position [690, 0]
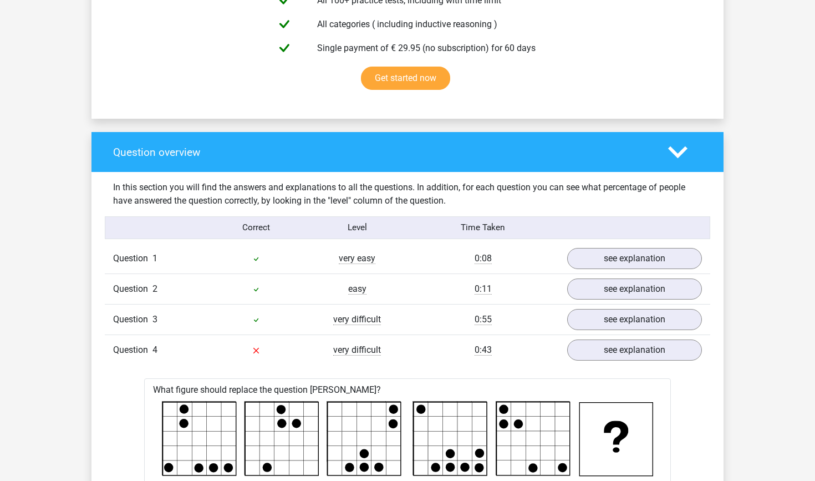
click at [672, 156] on icon at bounding box center [677, 152] width 19 height 19
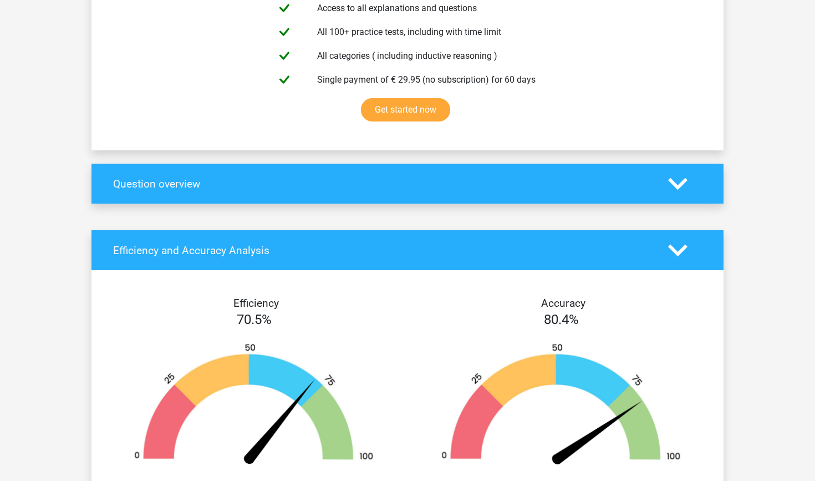
scroll to position [658, 0]
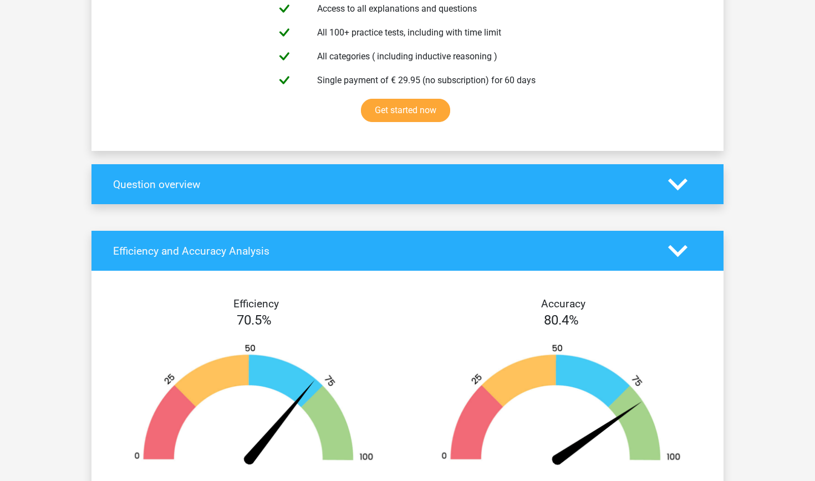
click at [643, 179] on h4 "Question overview" at bounding box center [382, 184] width 539 height 13
click at [676, 185] on polygon at bounding box center [677, 184] width 19 height 12
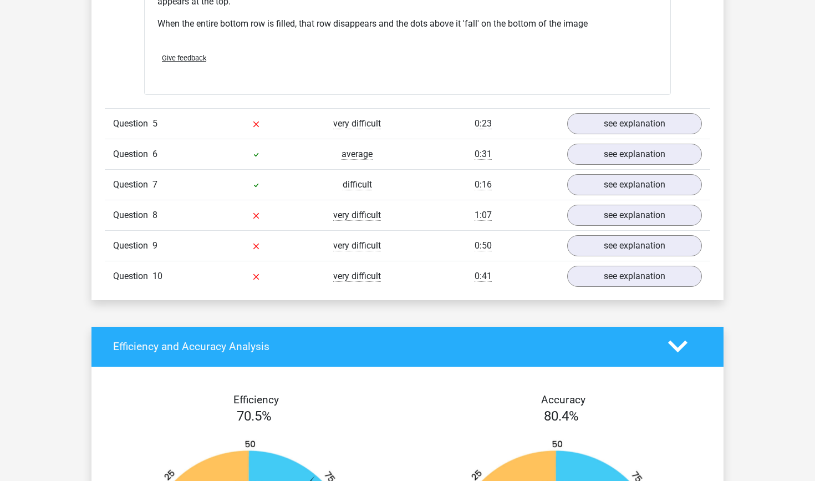
scroll to position [1670, 0]
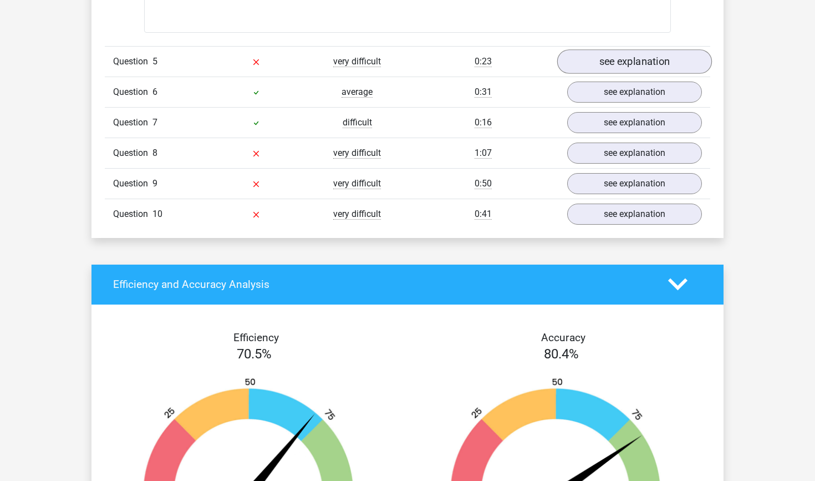
click at [648, 70] on link "see explanation" at bounding box center [634, 61] width 155 height 24
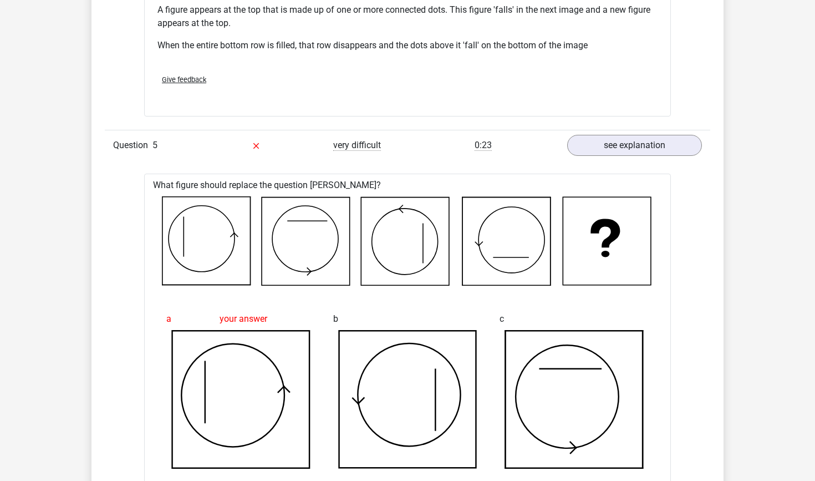
scroll to position [1578, 0]
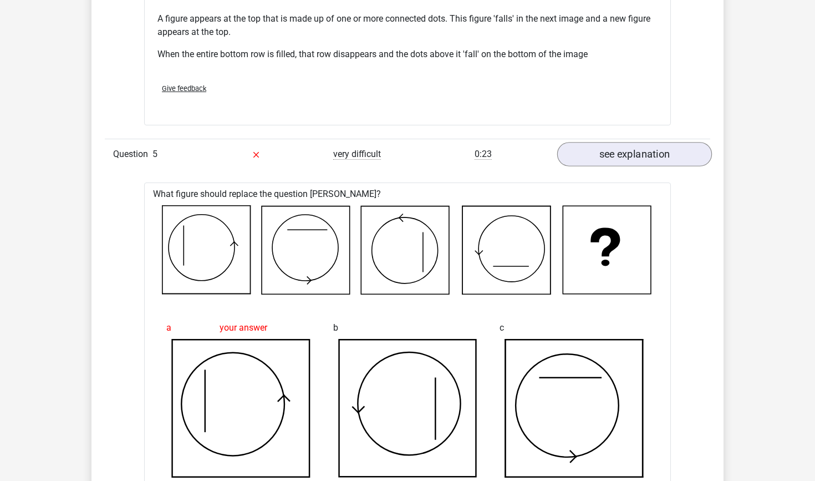
click at [683, 153] on link "see explanation" at bounding box center [634, 154] width 155 height 24
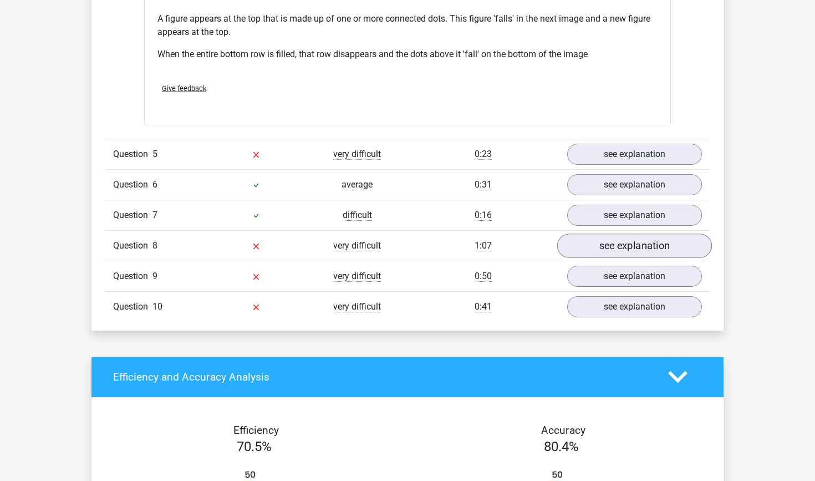
click at [641, 245] on link "see explanation" at bounding box center [634, 246] width 155 height 24
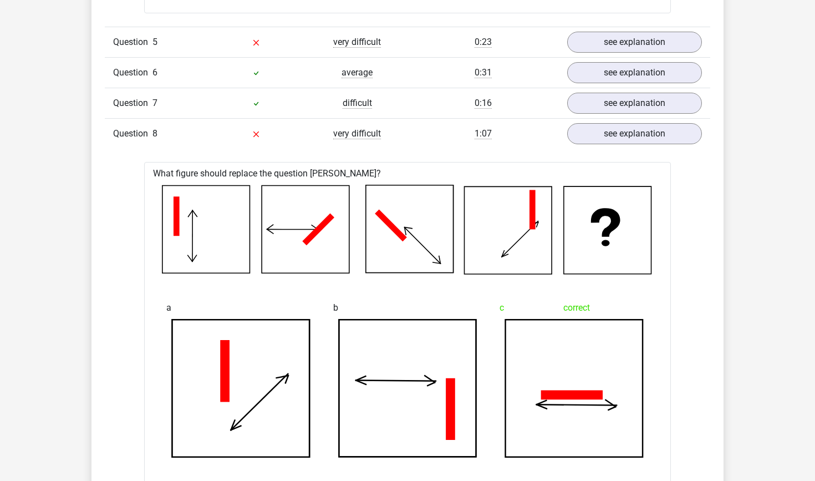
scroll to position [1692, 0]
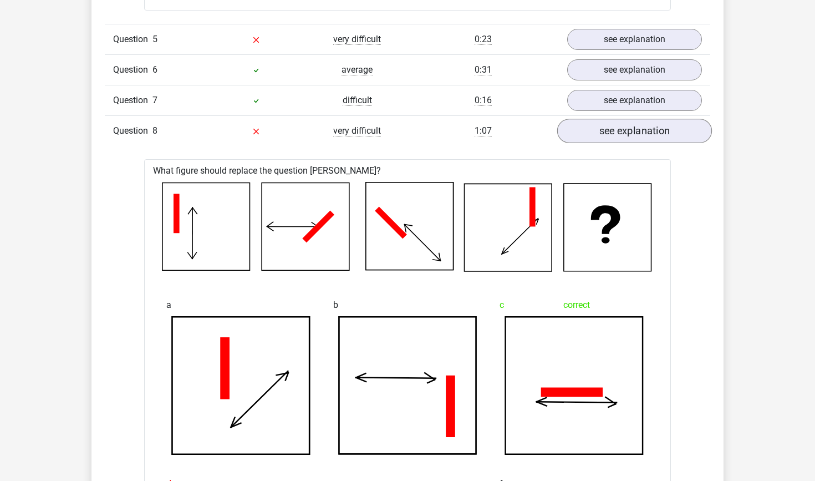
click at [657, 124] on link "see explanation" at bounding box center [634, 131] width 155 height 24
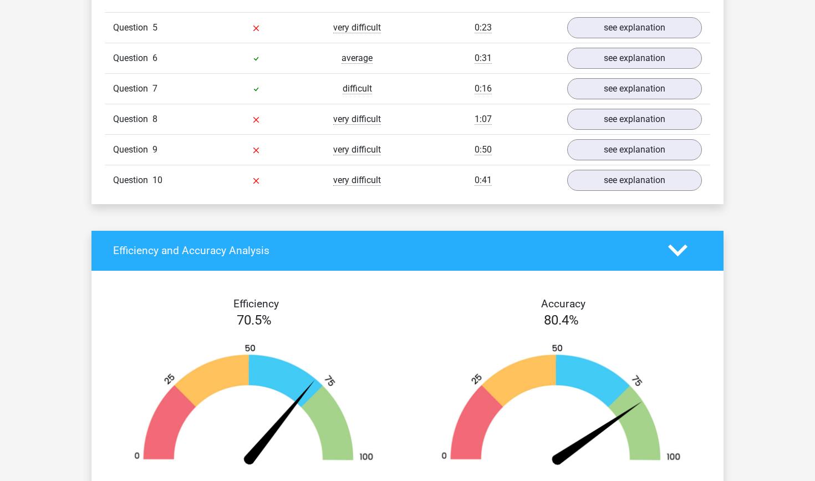
scroll to position [1698, 0]
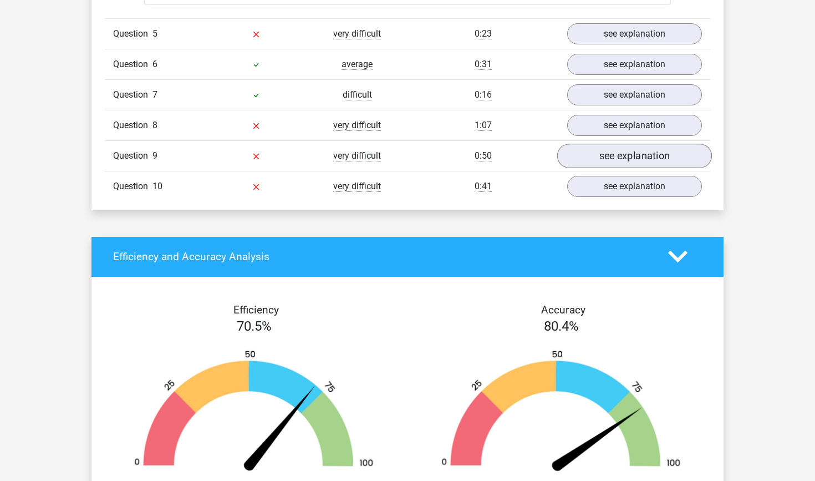
click at [657, 164] on link "see explanation" at bounding box center [634, 156] width 155 height 24
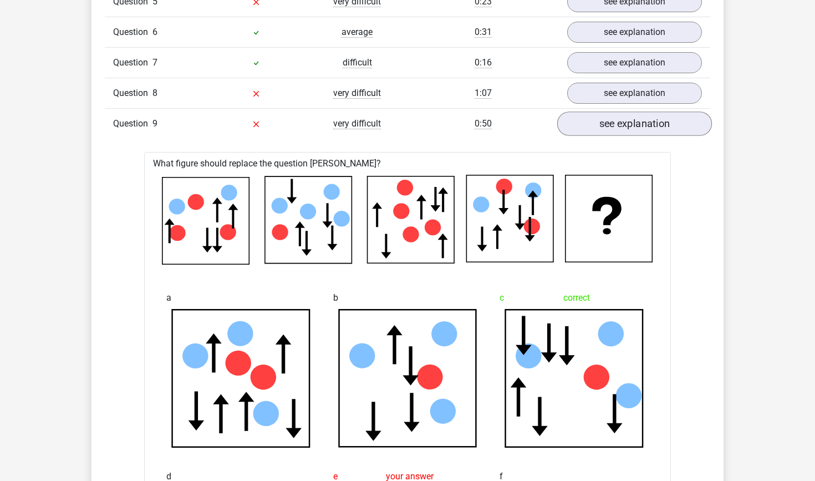
scroll to position [1730, 0]
click at [665, 124] on link "see explanation" at bounding box center [634, 123] width 155 height 24
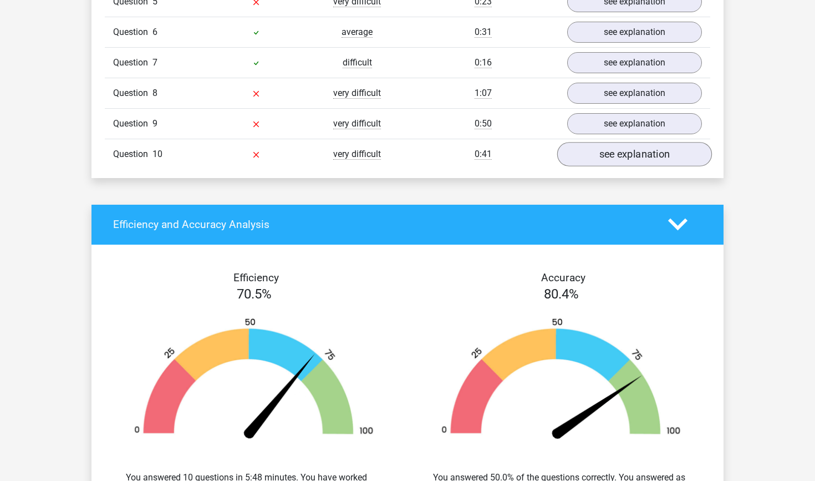
click at [668, 151] on link "see explanation" at bounding box center [634, 154] width 155 height 24
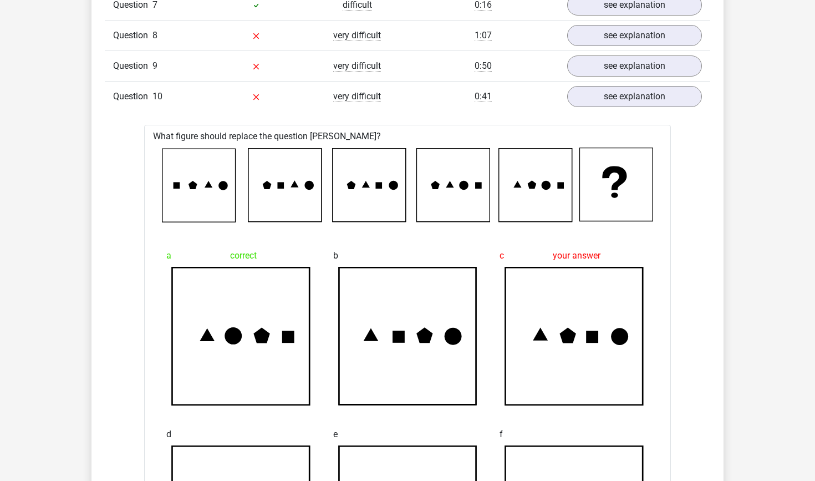
scroll to position [1795, 0]
